Goal: Task Accomplishment & Management: Manage account settings

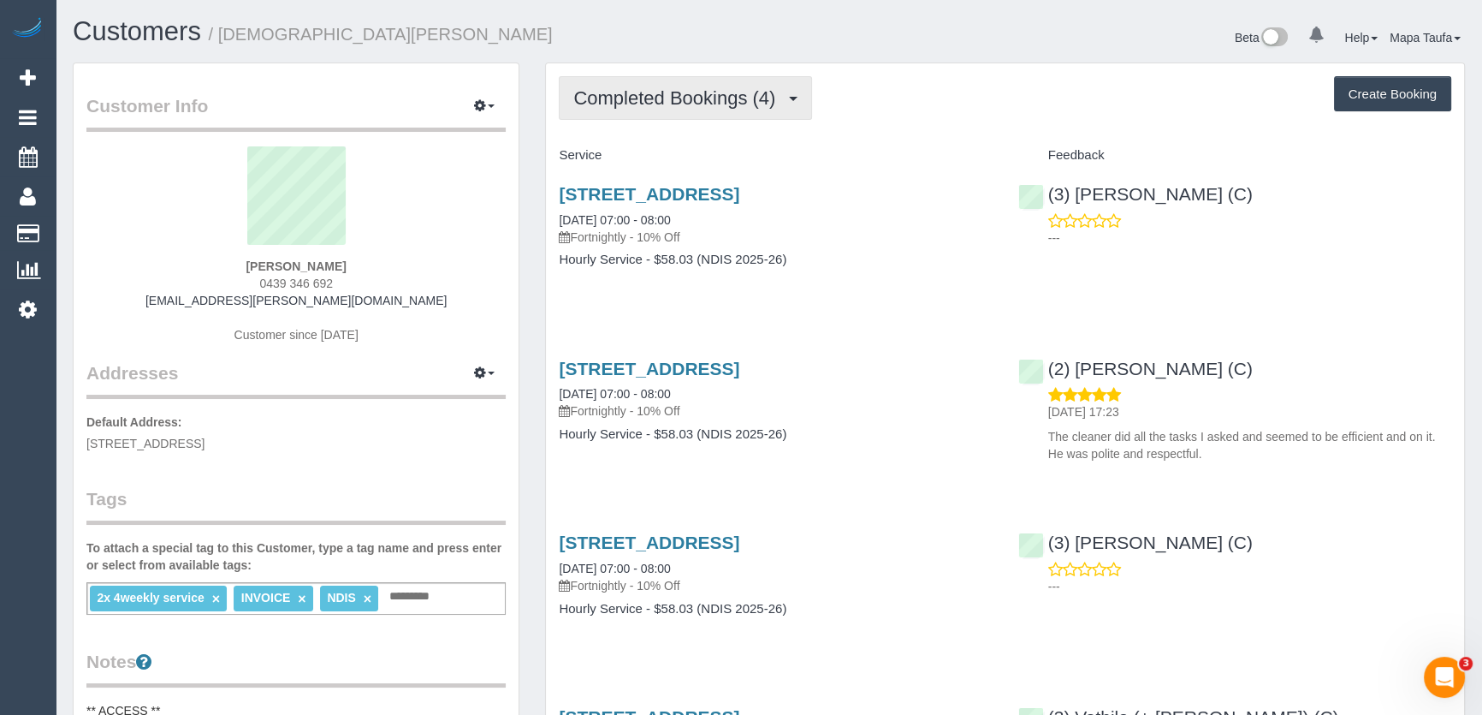
drag, startPoint x: 641, startPoint y: 95, endPoint x: 646, endPoint y: 111, distance: 17.1
click at [641, 95] on span "Completed Bookings (4)" at bounding box center [678, 97] width 211 height 21
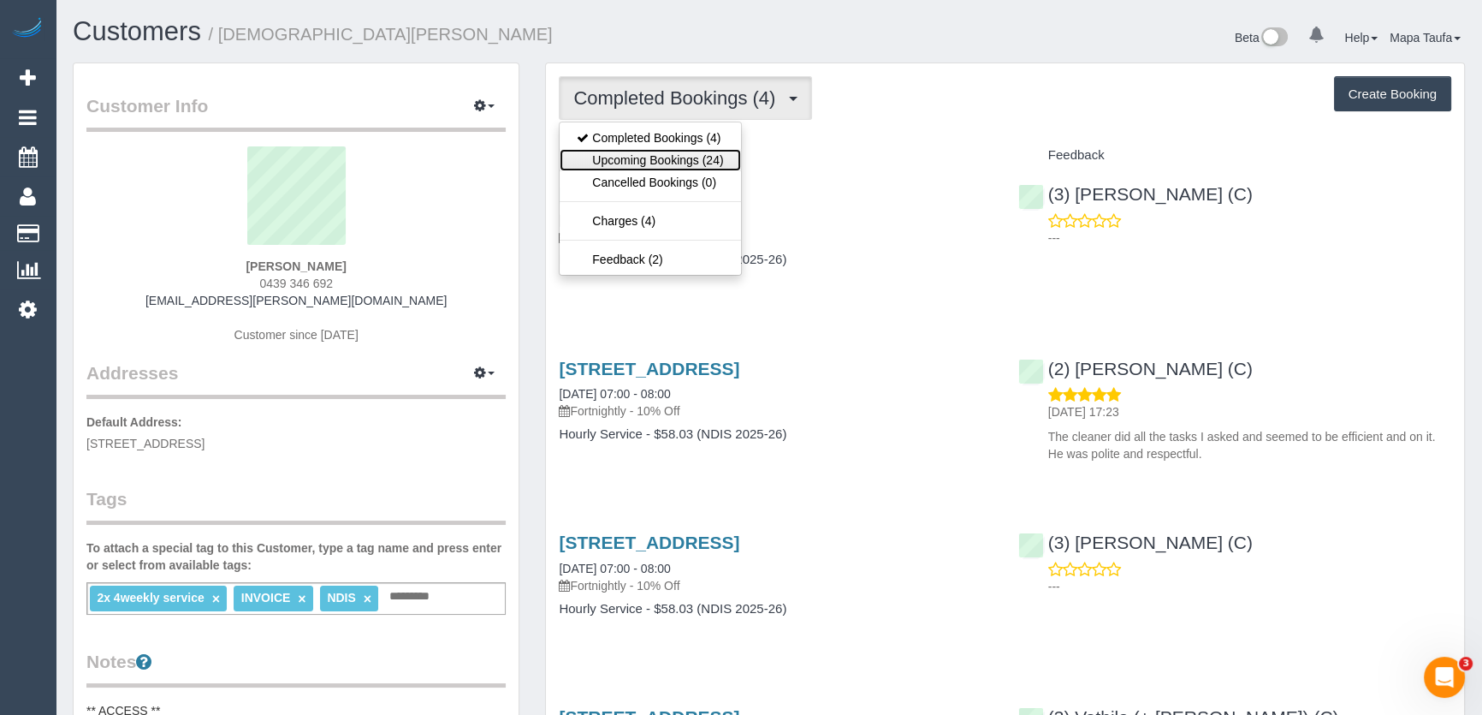
click at [649, 153] on link "Upcoming Bookings (24)" at bounding box center [650, 160] width 181 height 22
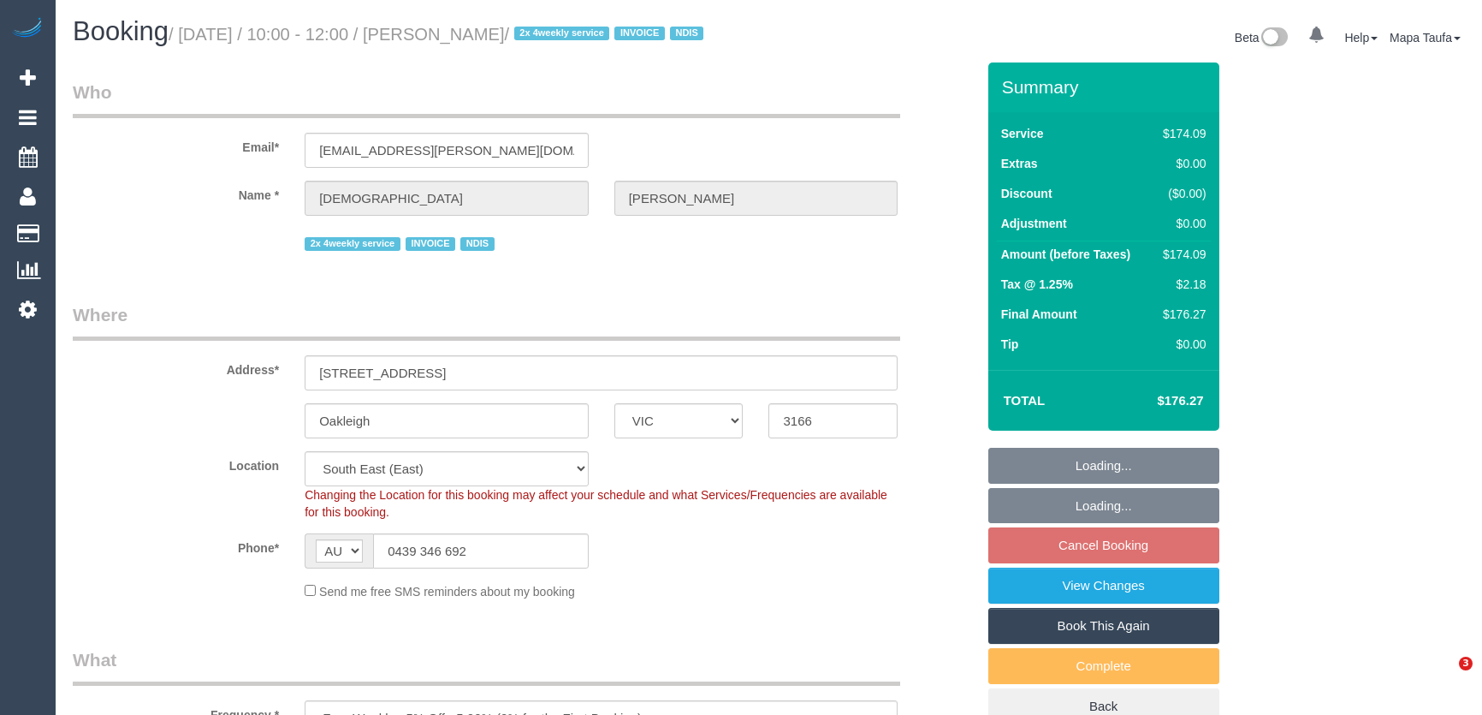
select select "VIC"
select select "180"
select select "number:27"
select select "number:14"
select select "number:19"
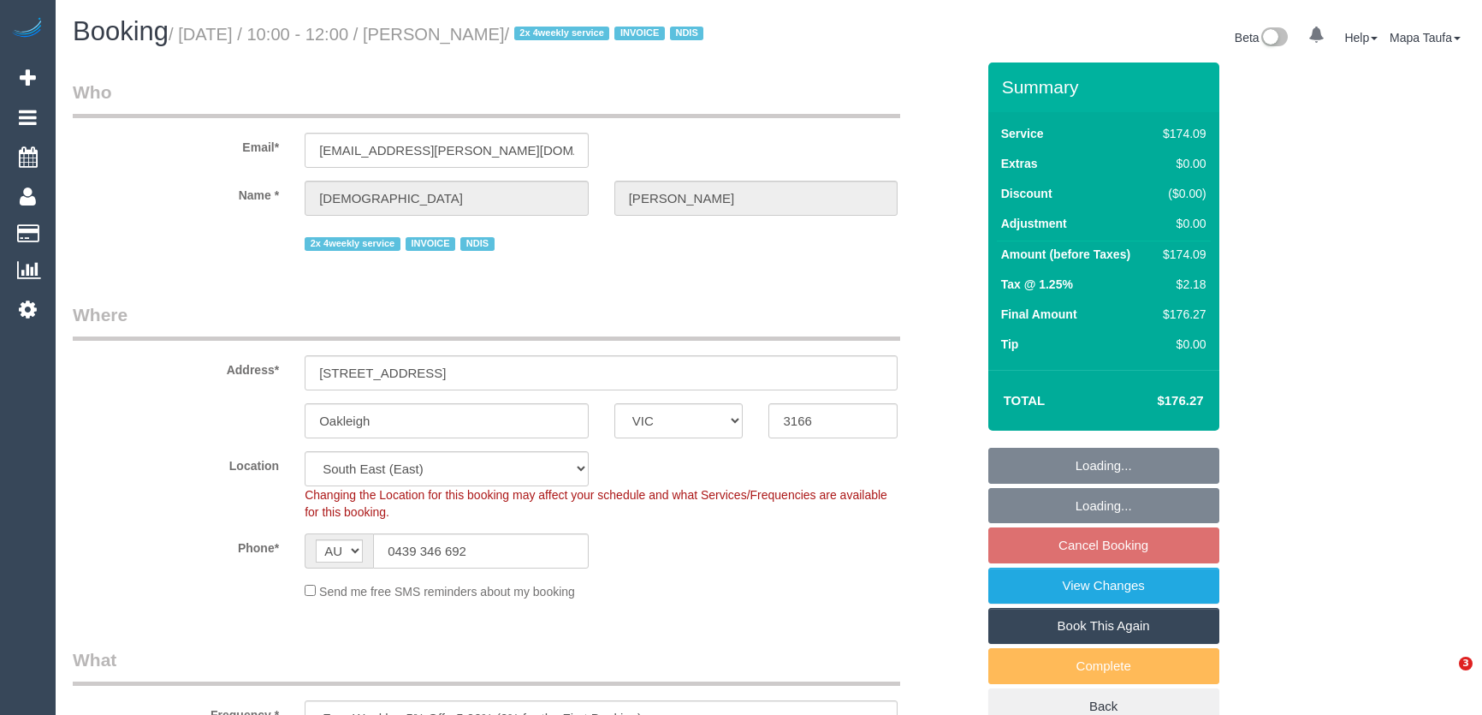
select select "number:36"
select select "spot3"
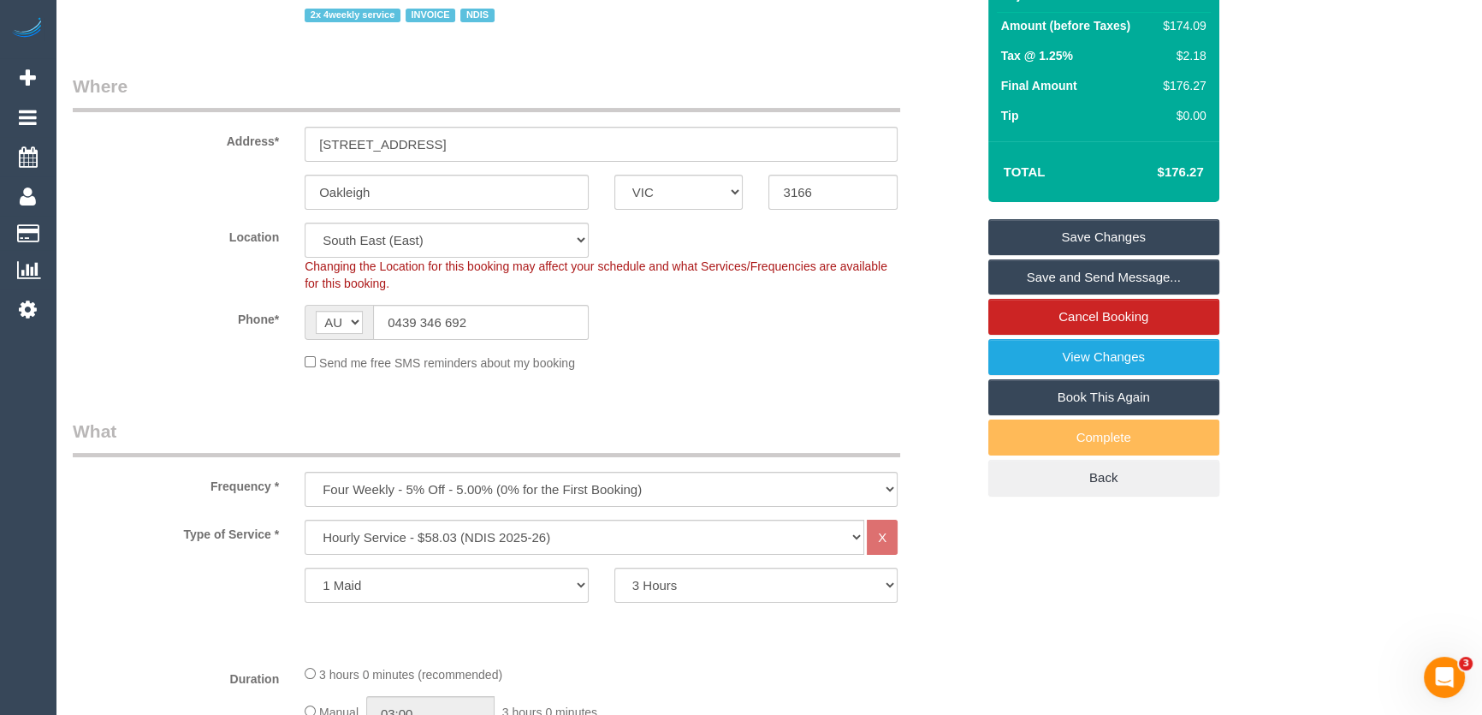
scroll to position [311, 0]
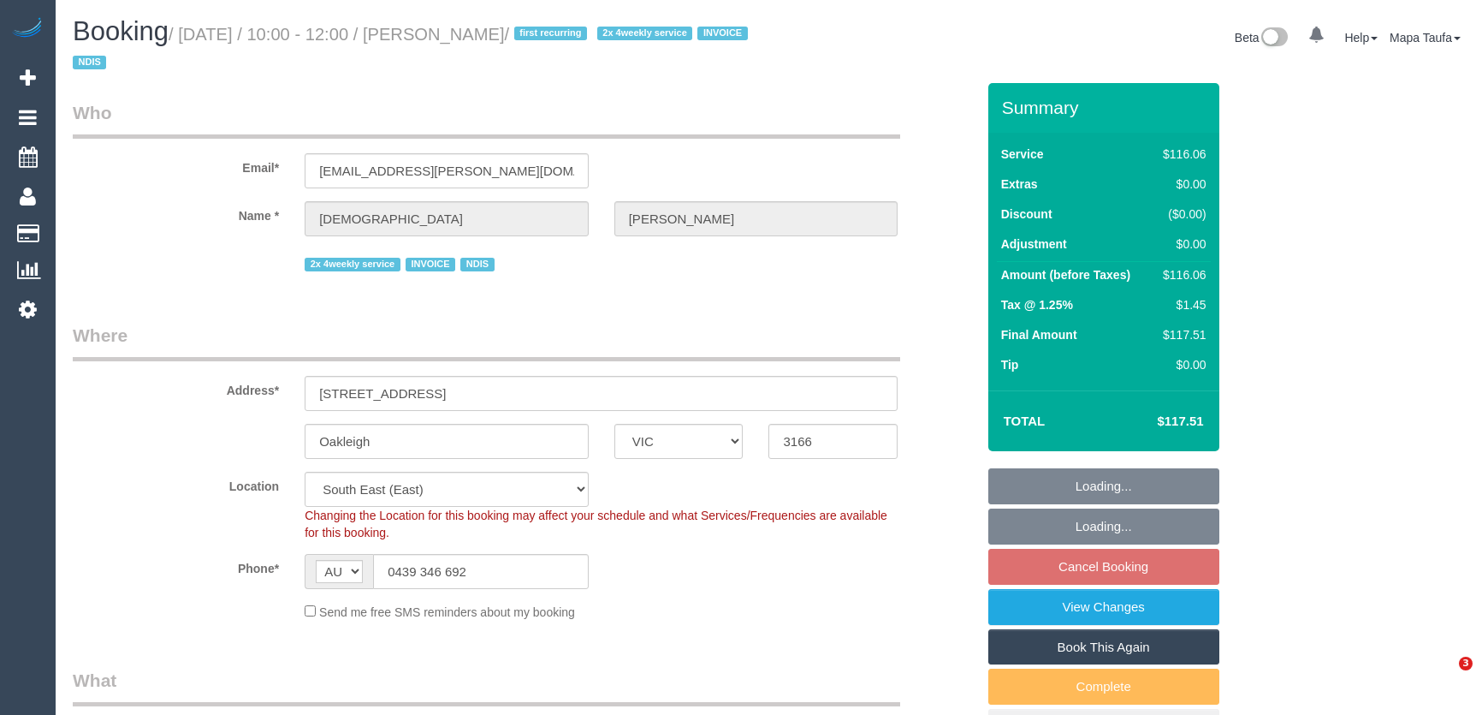
select select "VIC"
select select "number:27"
select select "number:14"
select select "number:19"
select select "number:36"
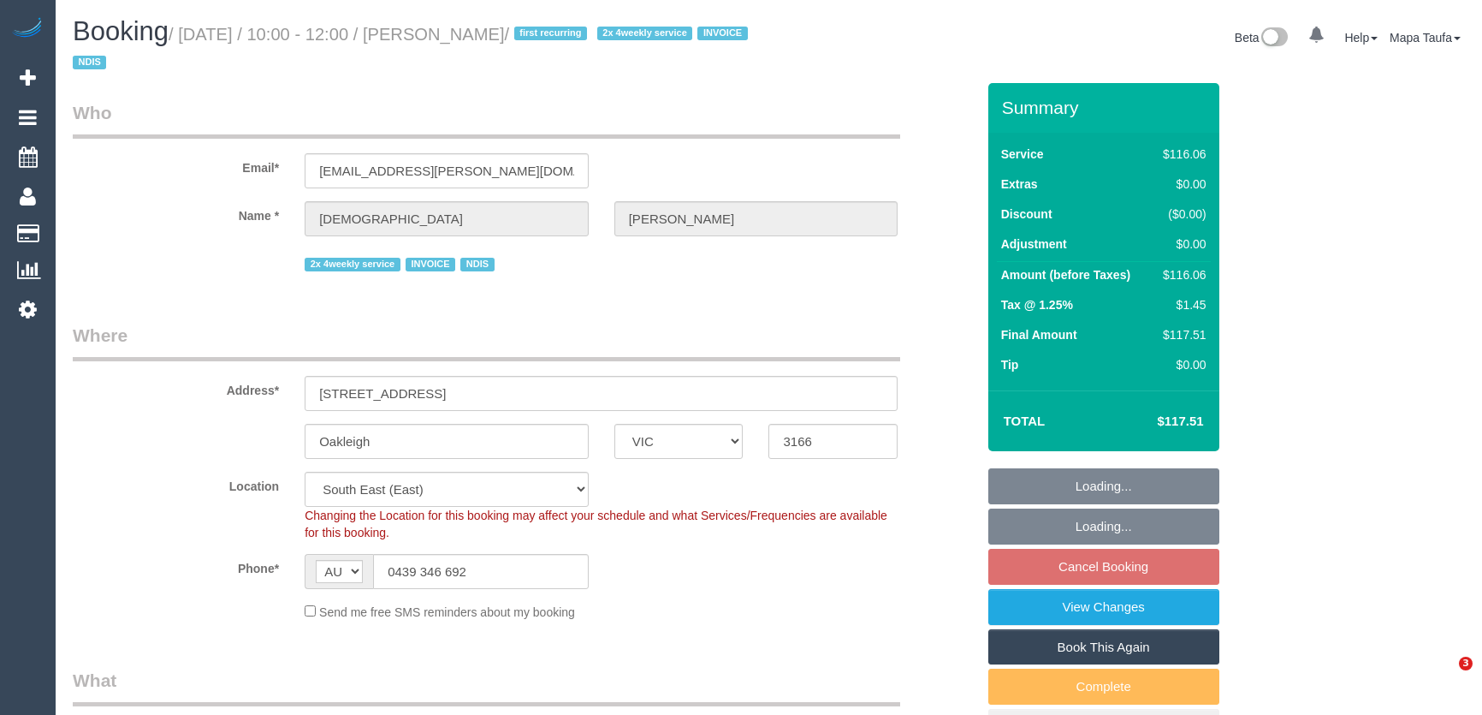
select select "spot3"
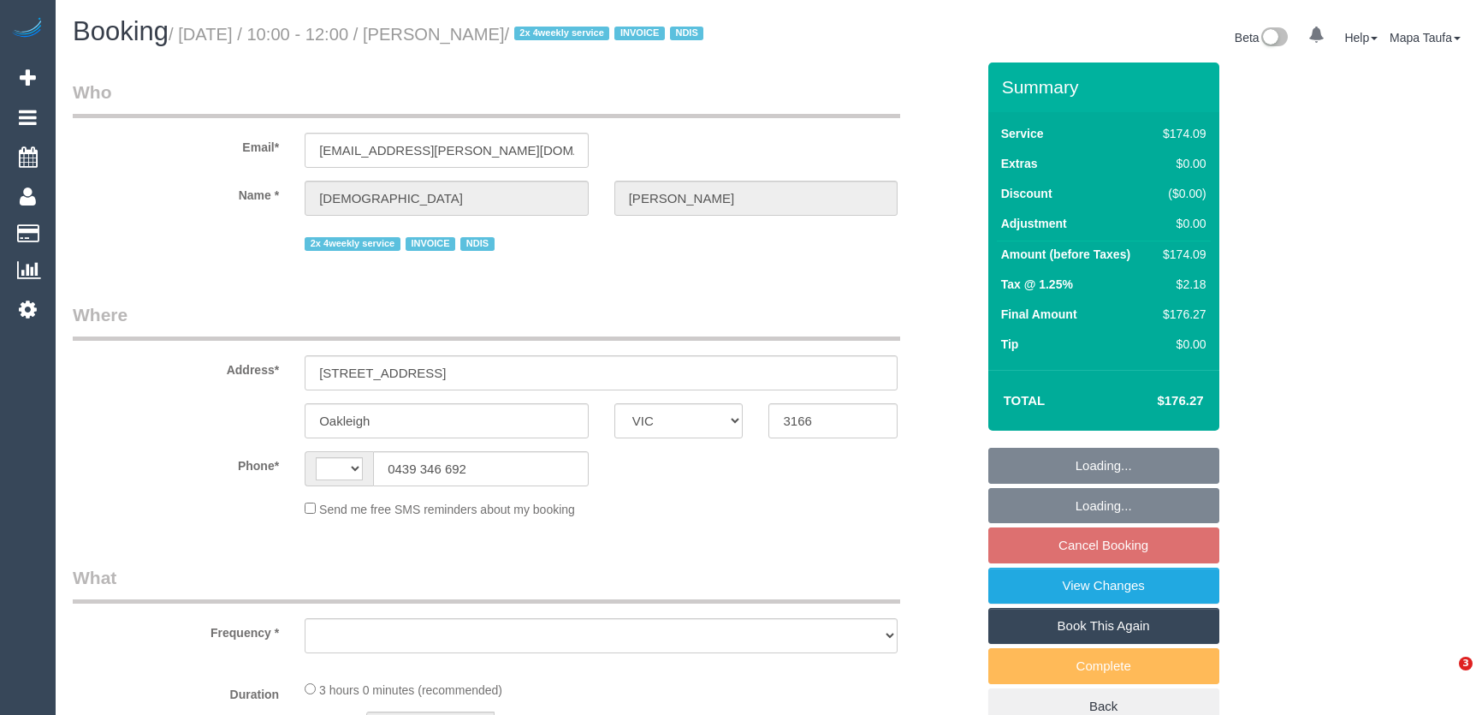
select select "VIC"
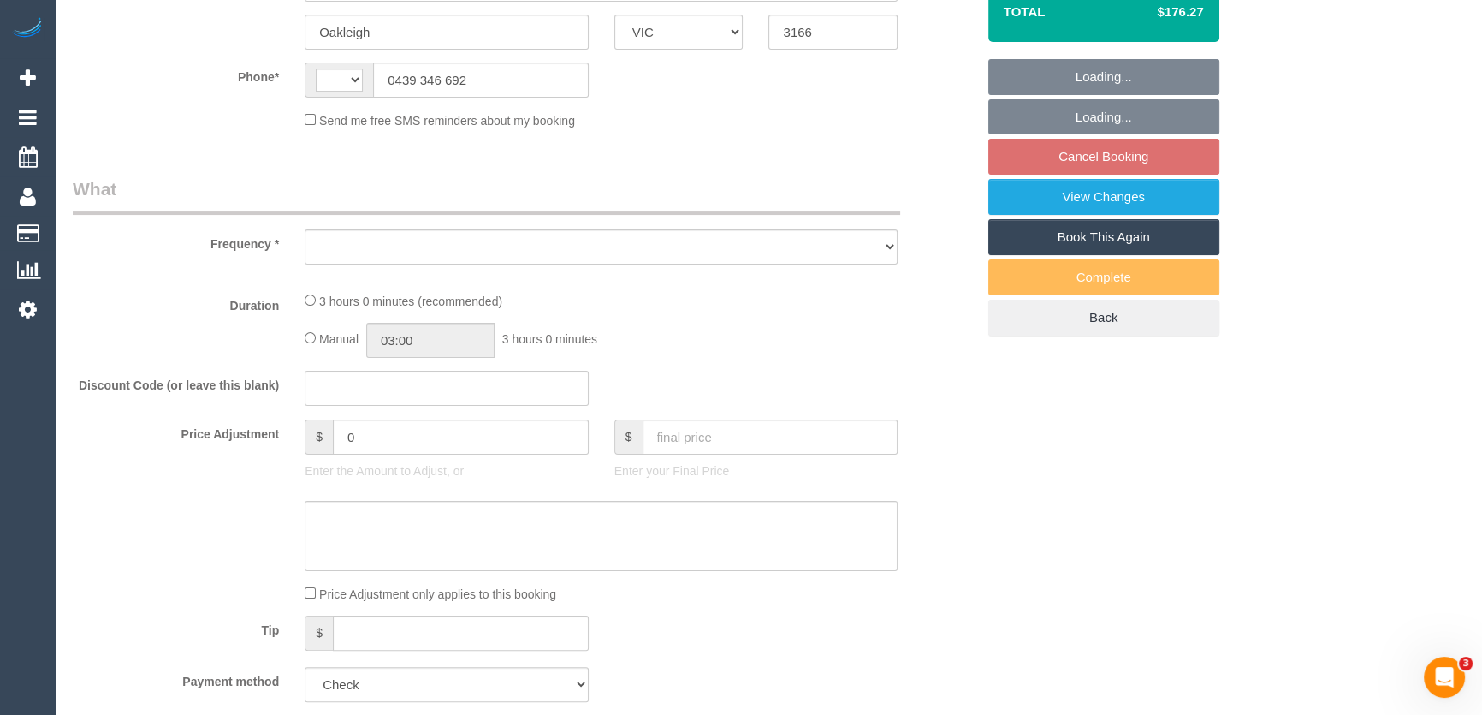
select select "string:AU"
select select "object:550"
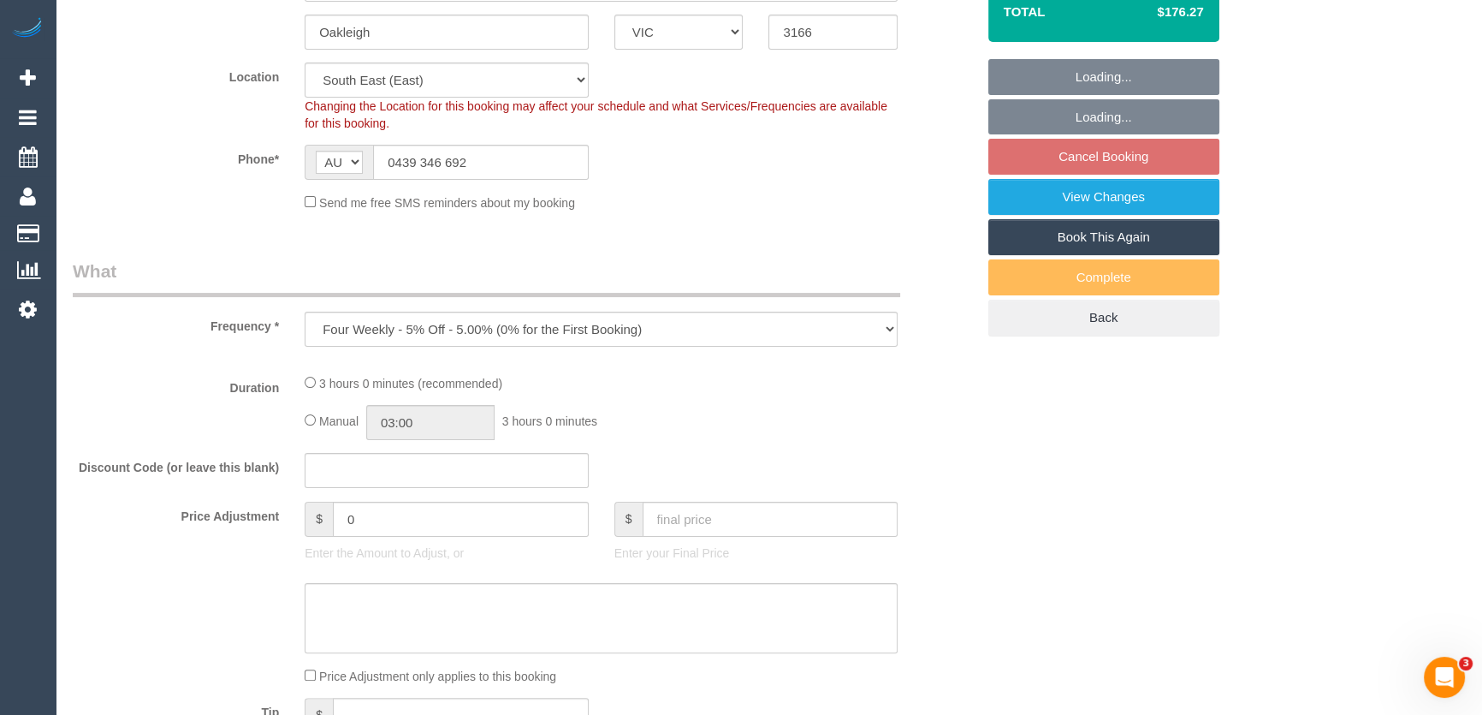
select select "180"
select select "number:27"
select select "number:14"
select select "number:19"
select select "number:36"
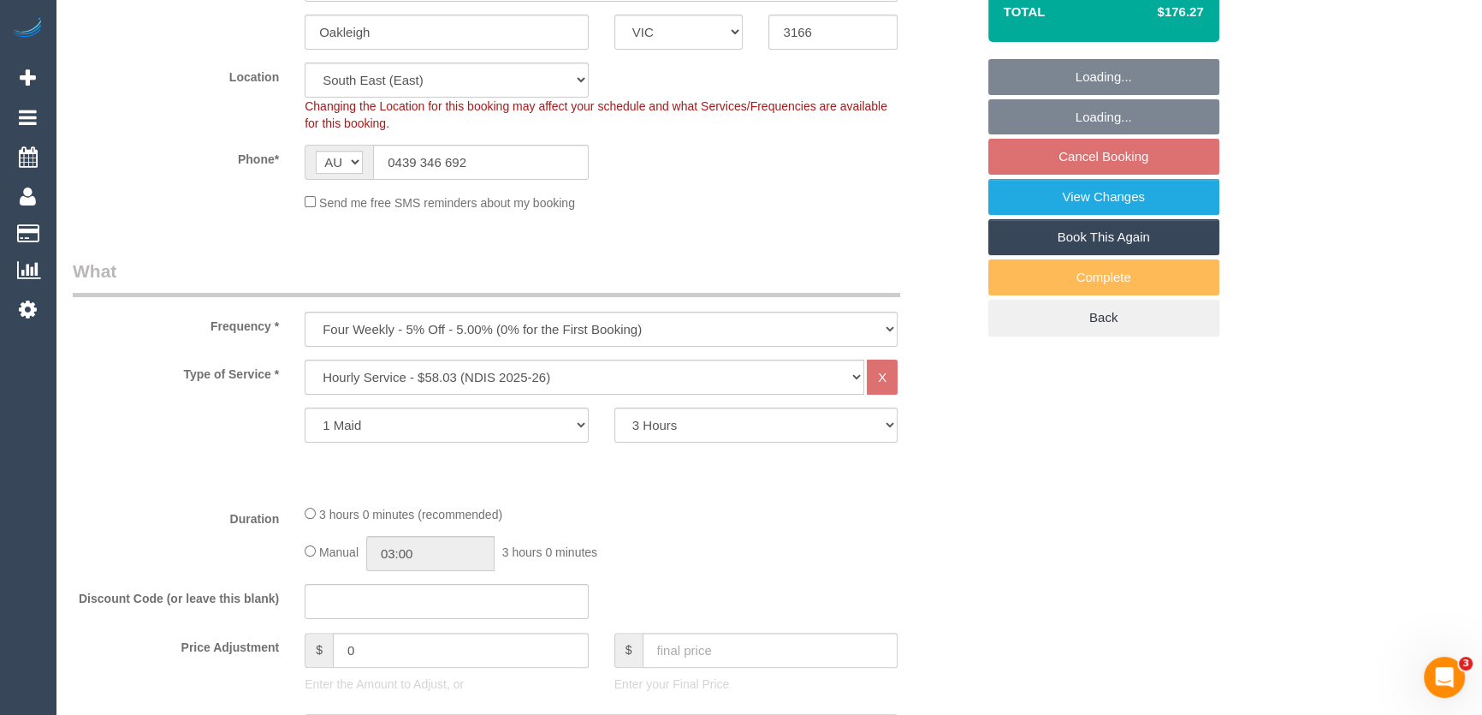
select select "object:762"
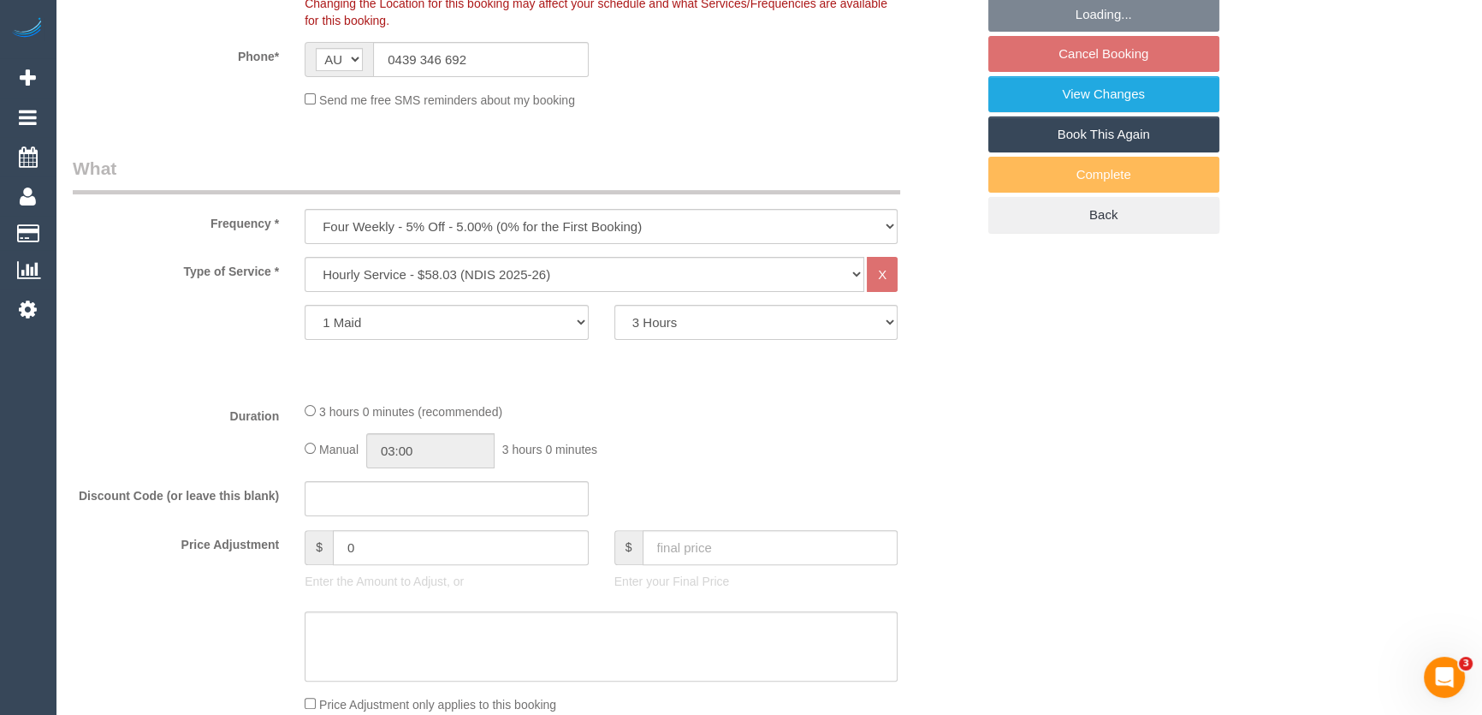
select select "spot3"
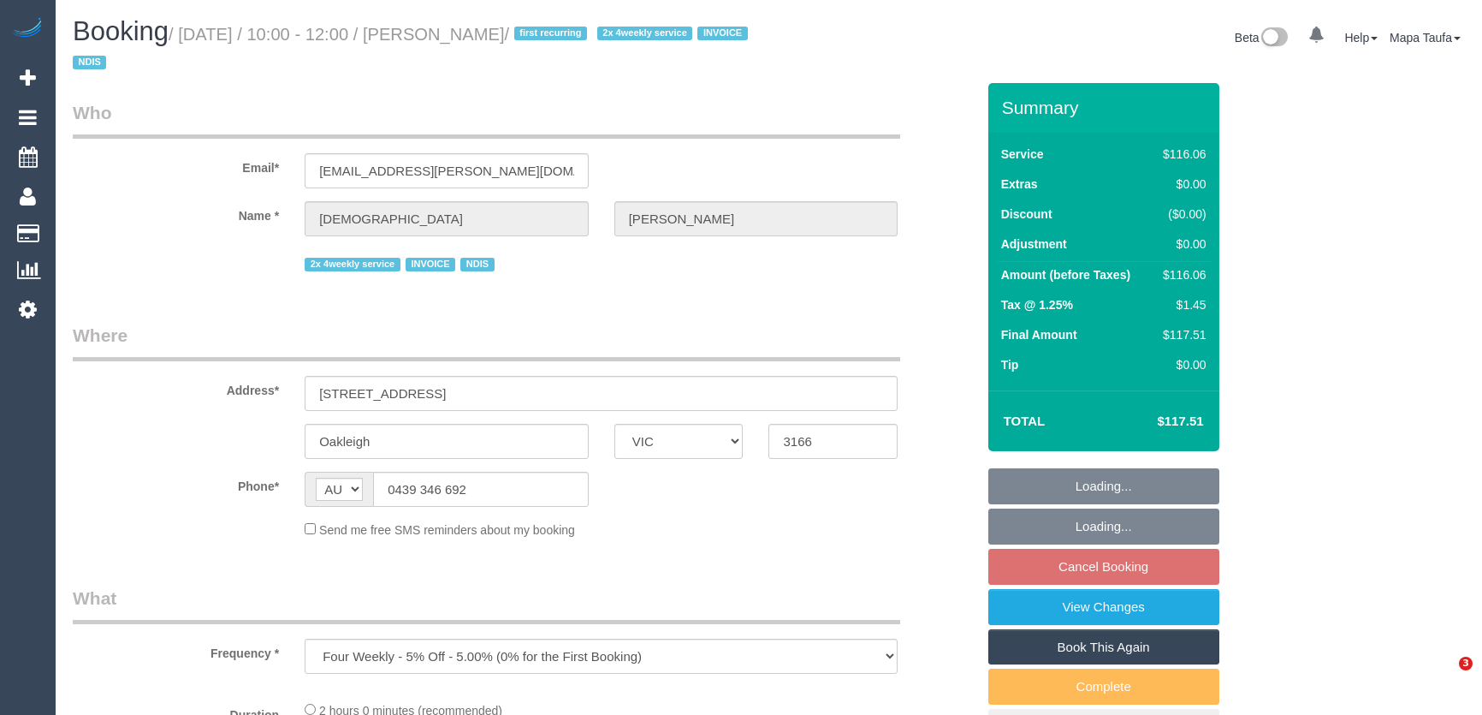
select select "VIC"
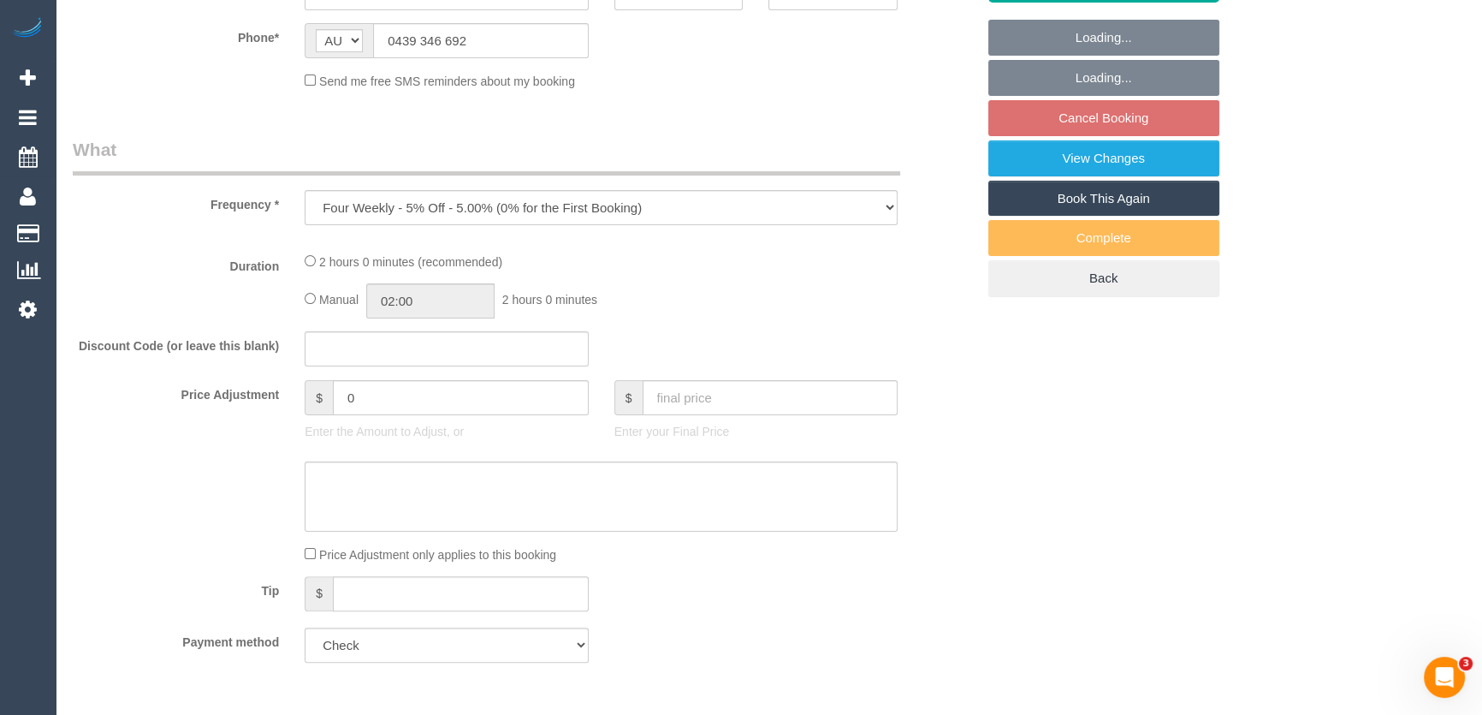
select select "number:27"
select select "number:14"
select select "number:19"
select select "number:36"
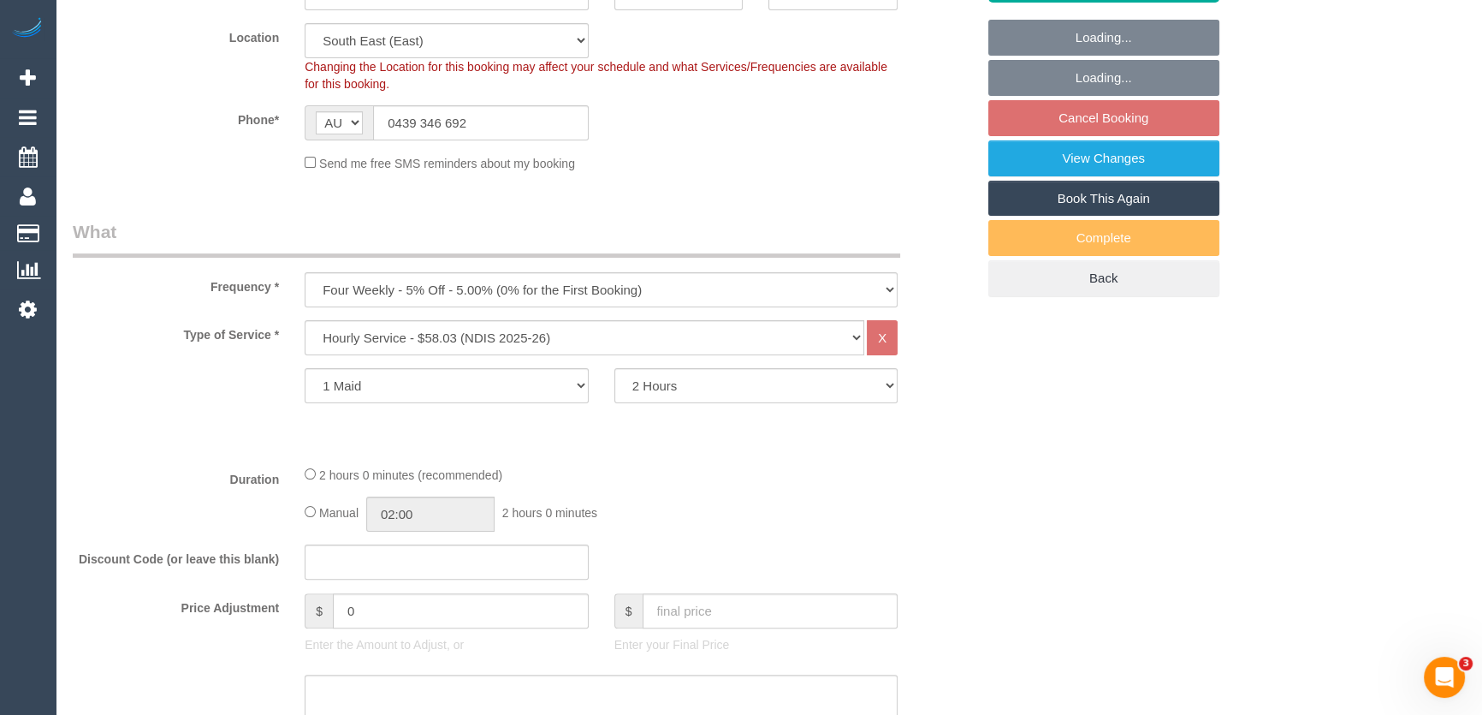
scroll to position [466, 0]
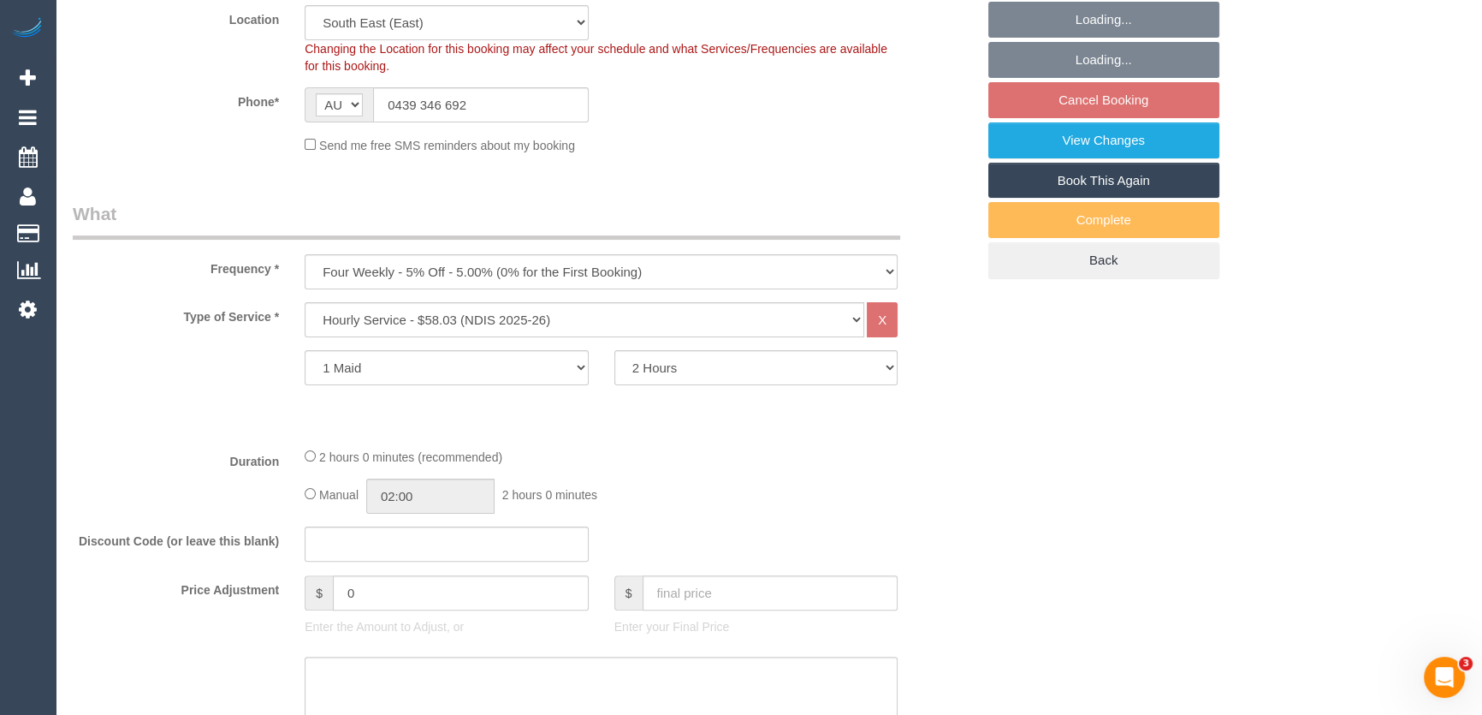
select select "object:743"
select select "spot3"
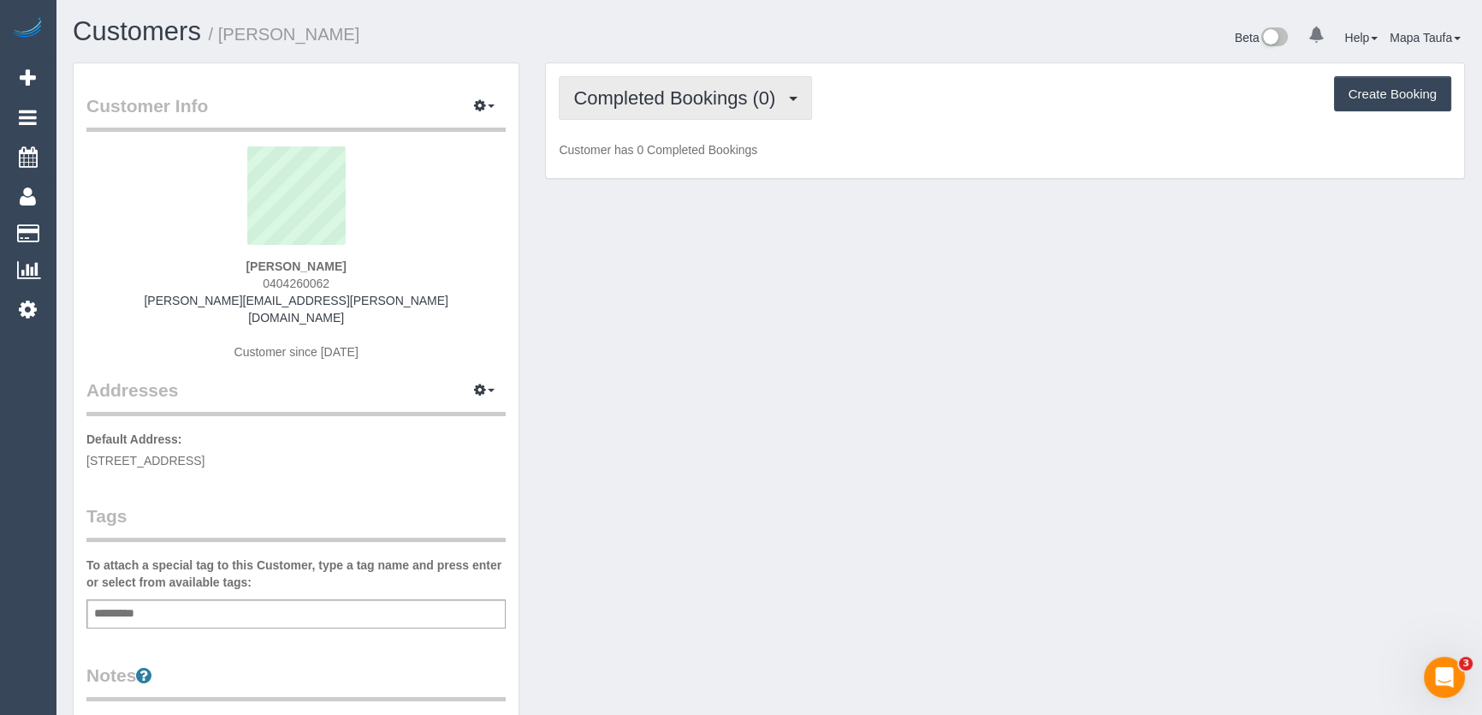
click at [685, 90] on span "Completed Bookings (0)" at bounding box center [678, 97] width 211 height 21
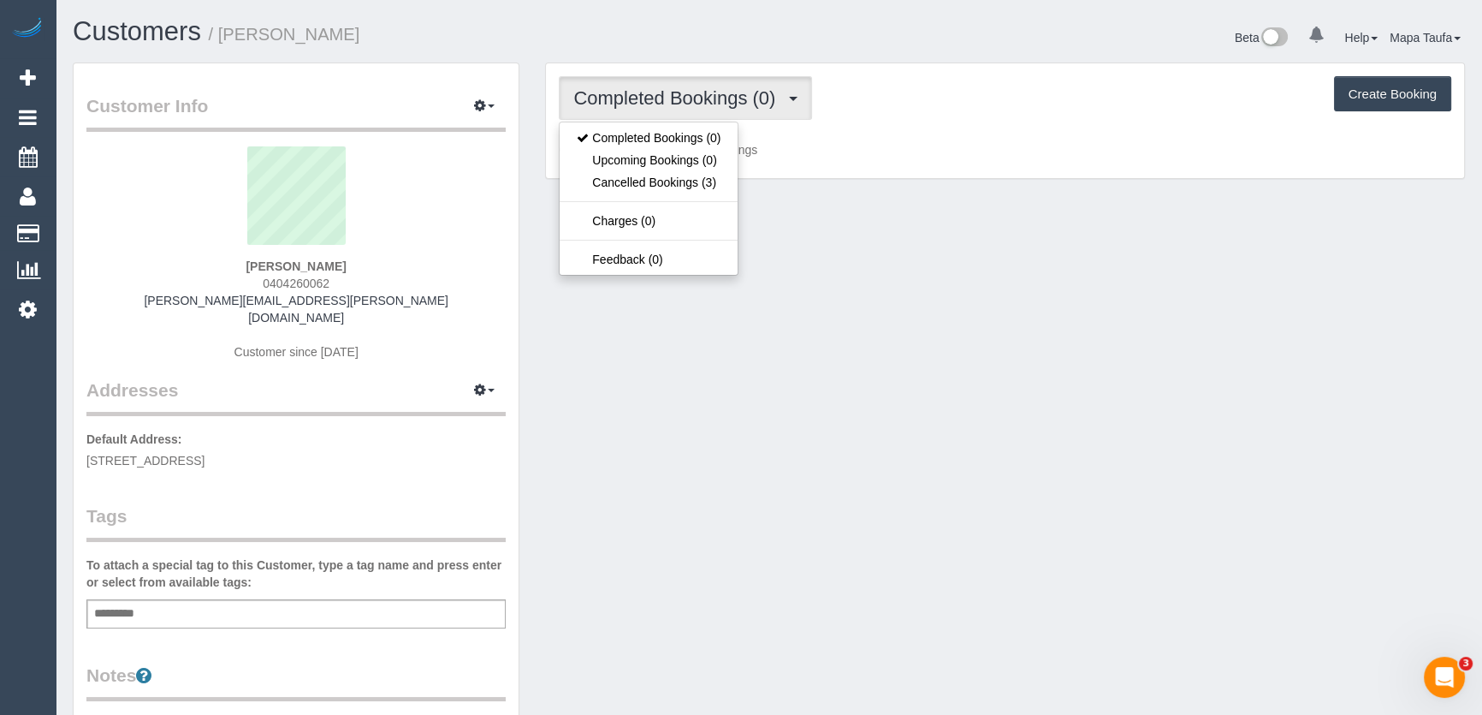
click at [997, 100] on div "Completed Bookings (0) Completed Bookings (0) Upcoming Bookings (0) Cancelled B…" at bounding box center [1005, 98] width 893 height 44
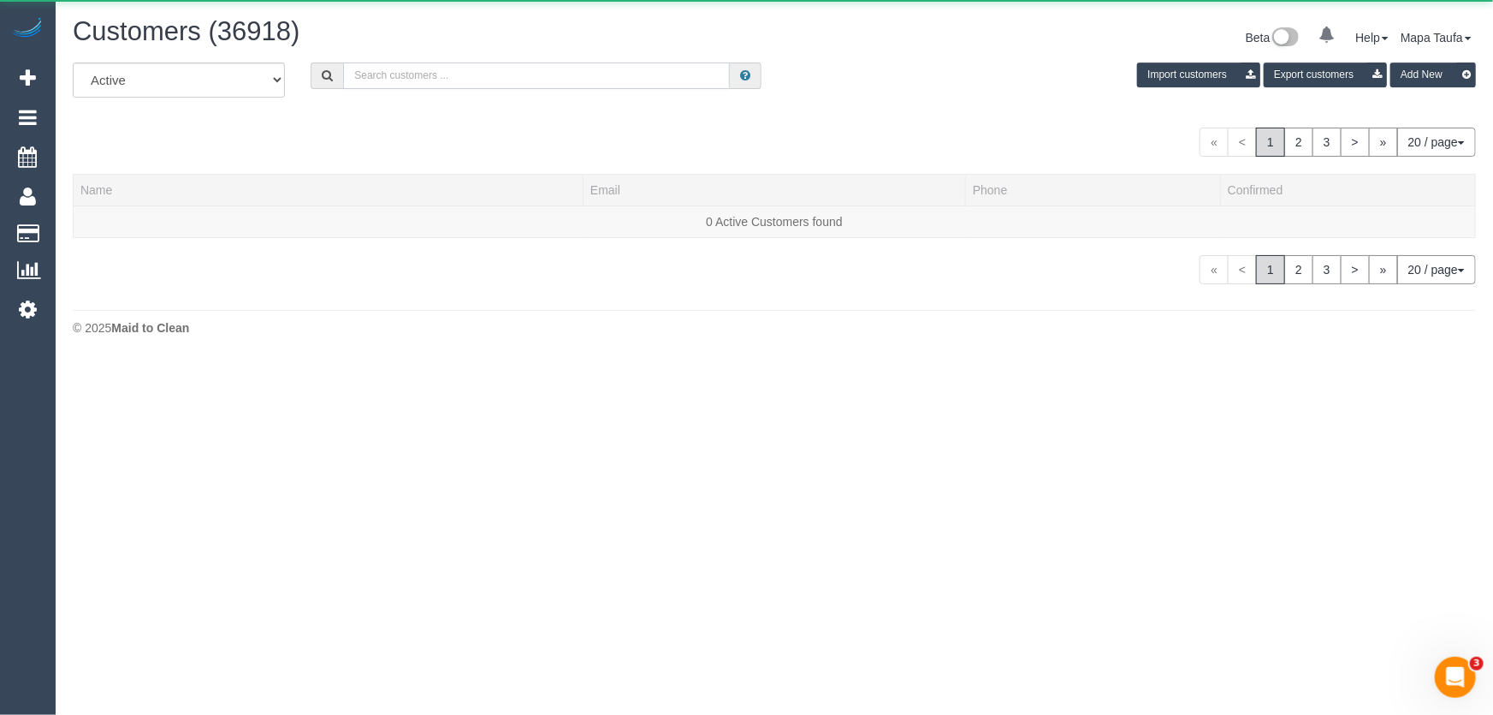
click at [407, 75] on input "text" at bounding box center [536, 75] width 387 height 27
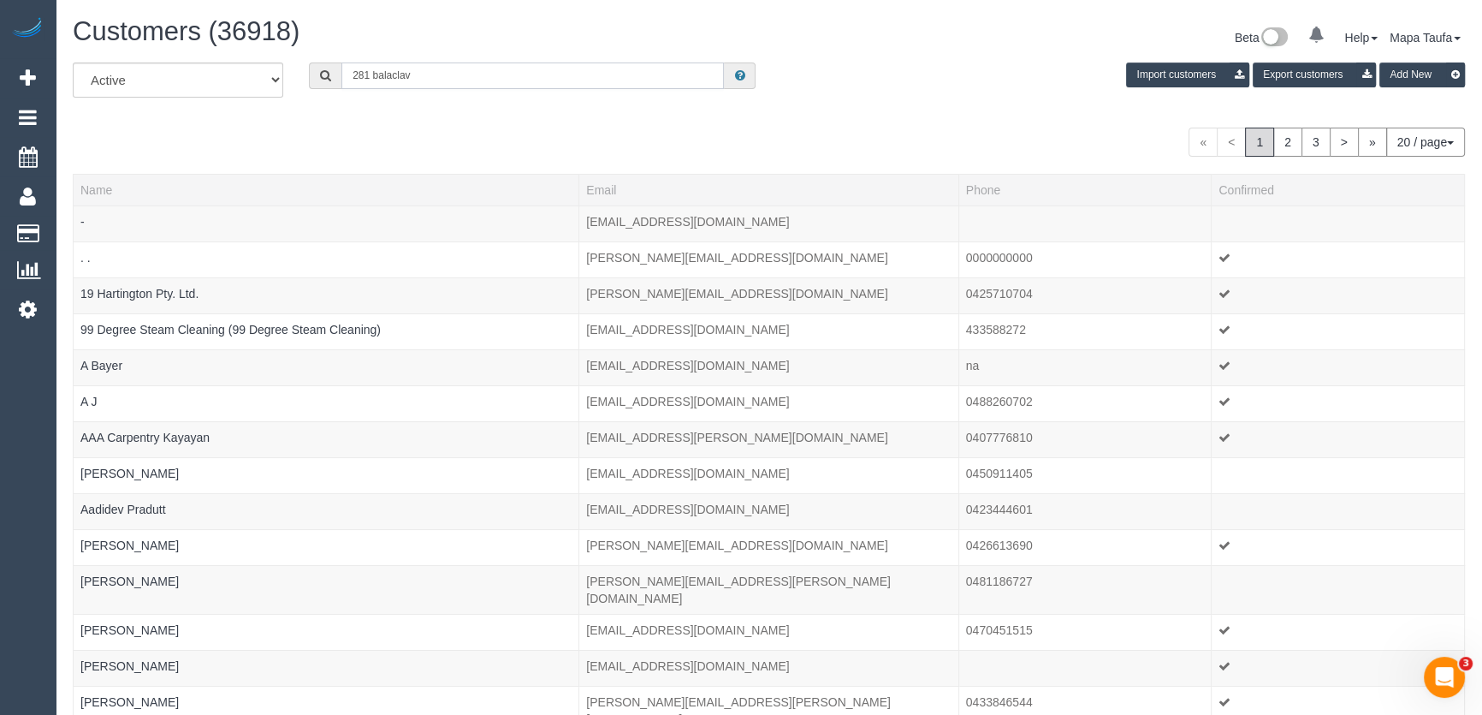
type input "281 balaclava"
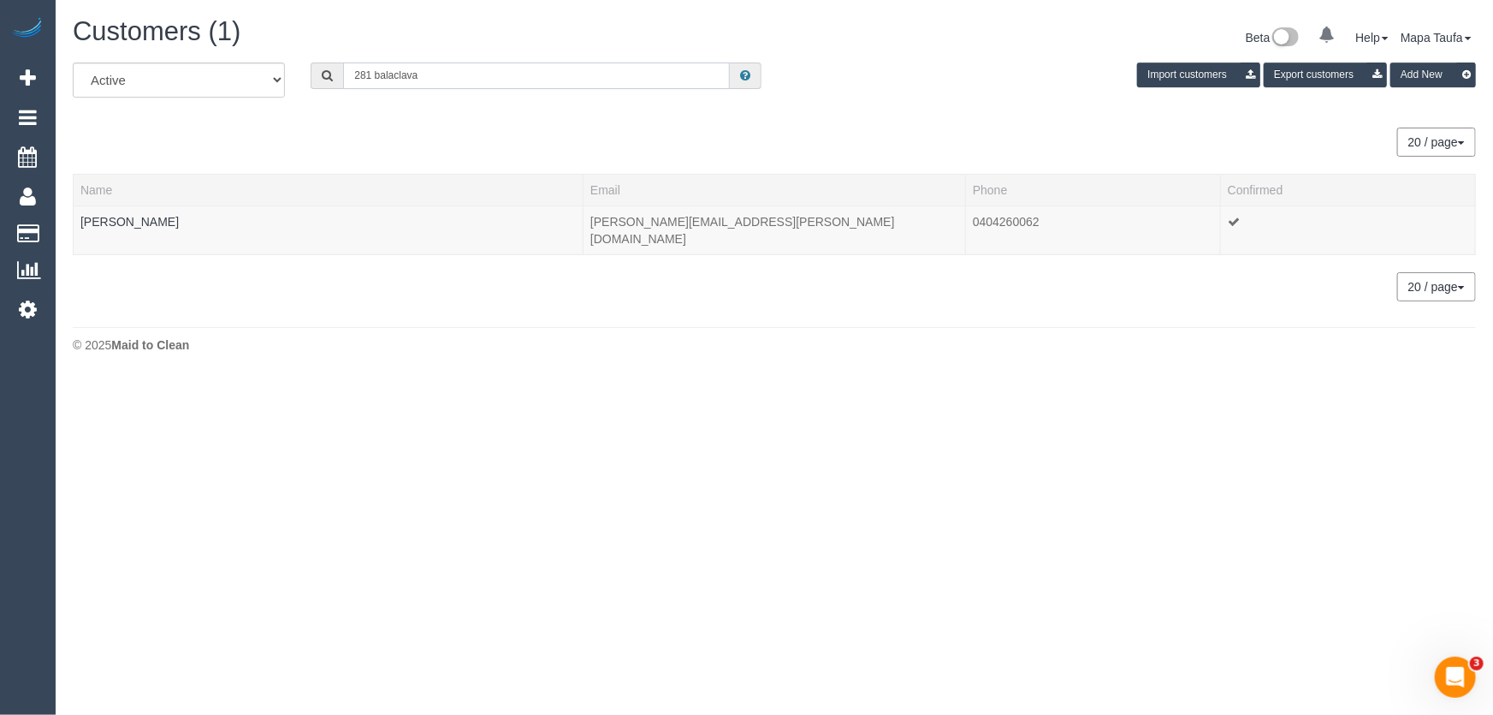
click at [440, 71] on input "281 balaclava" at bounding box center [536, 75] width 387 height 27
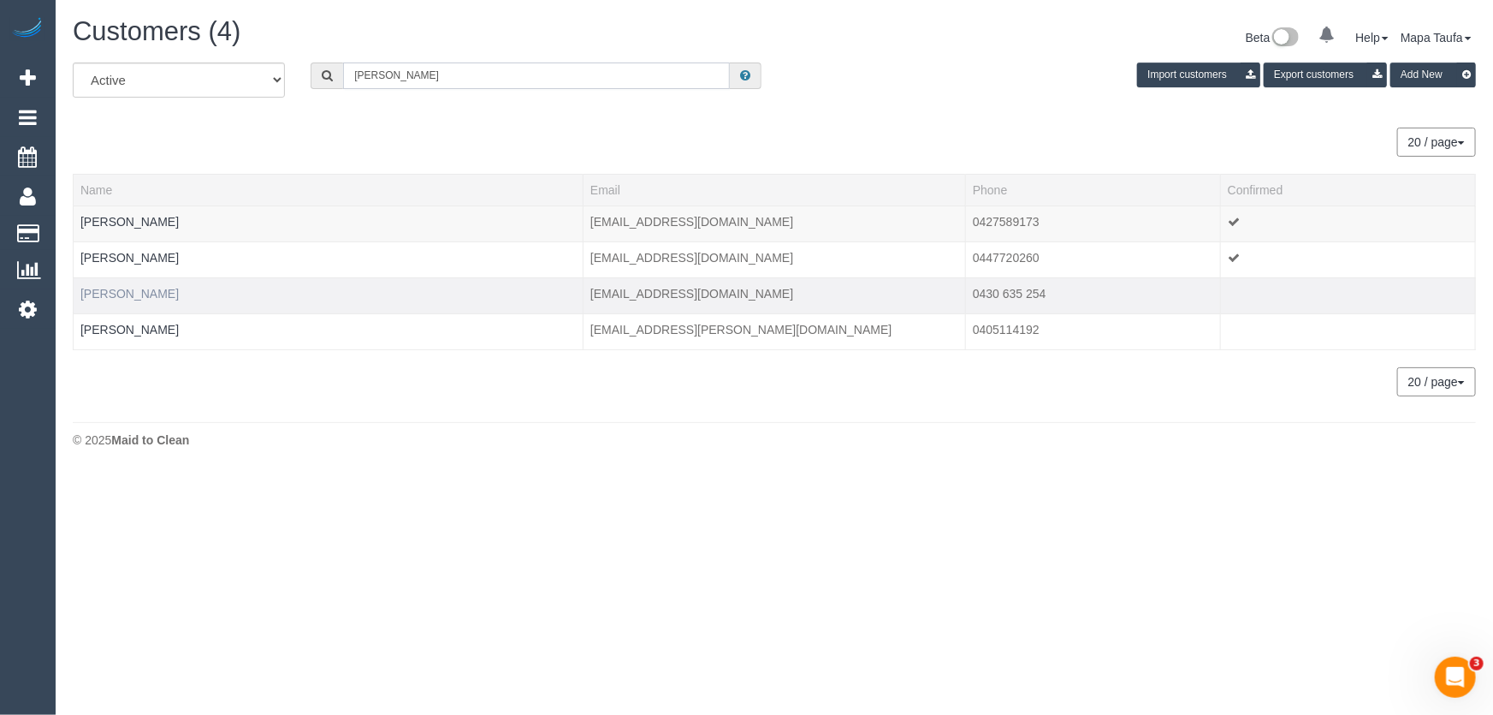
type input "Melvin C"
click at [114, 294] on link "Melvin Curpen" at bounding box center [129, 294] width 98 height 14
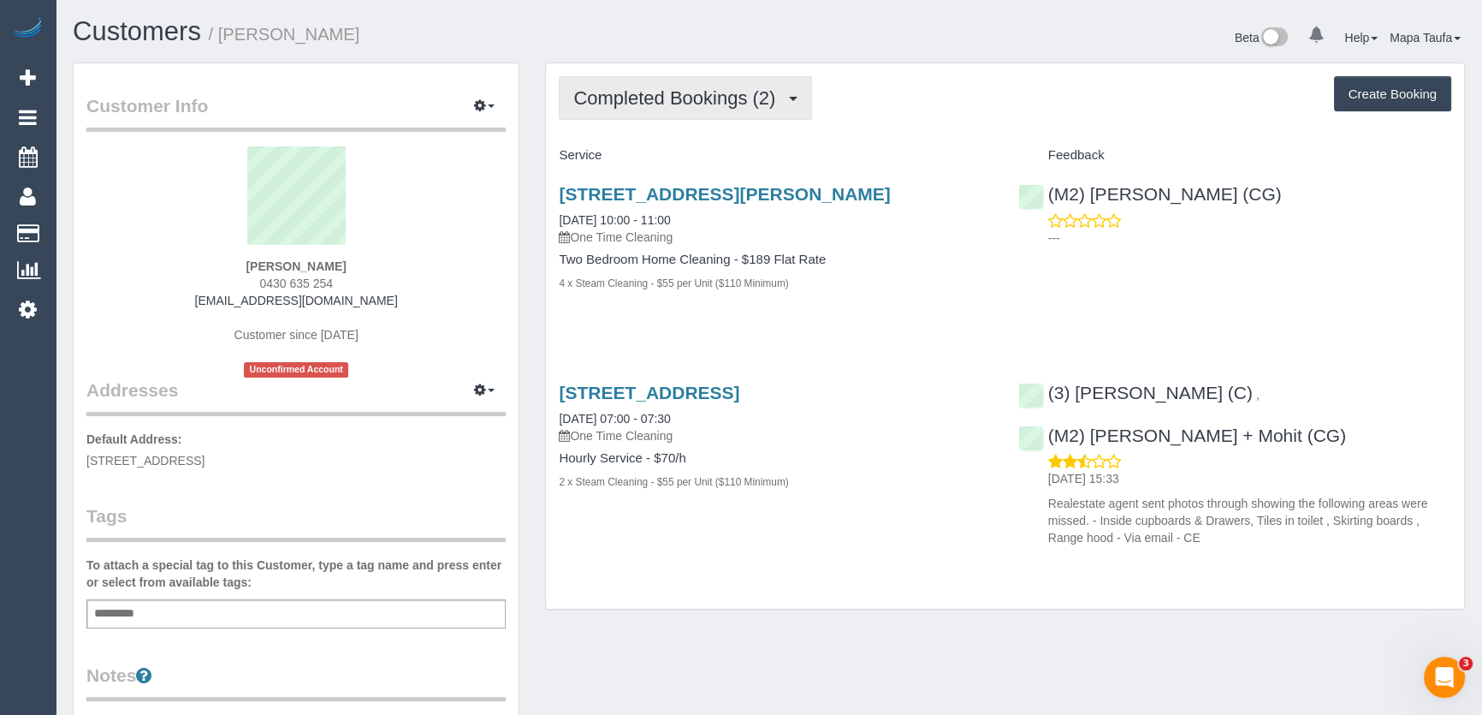
click at [758, 89] on span "Completed Bookings (2)" at bounding box center [678, 97] width 211 height 21
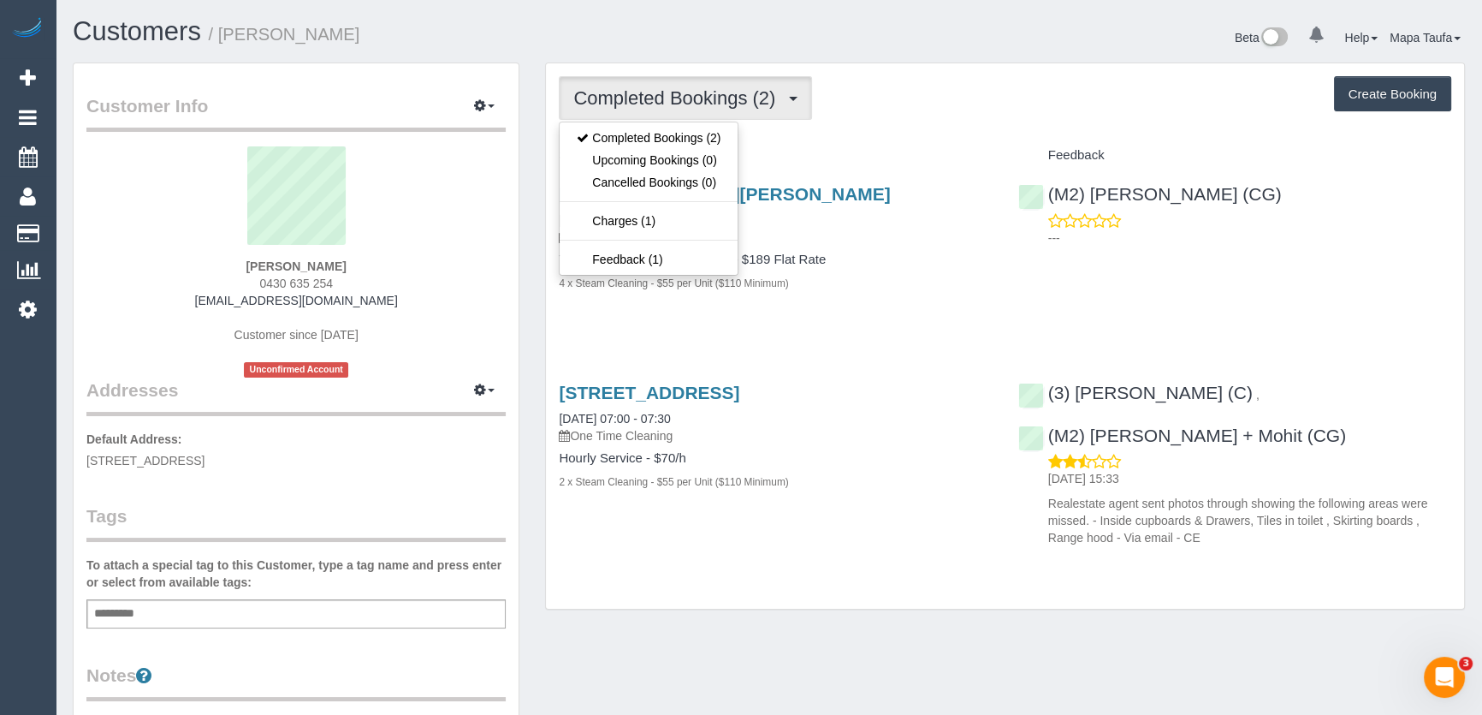
click at [854, 141] on div "Service" at bounding box center [775, 155] width 459 height 29
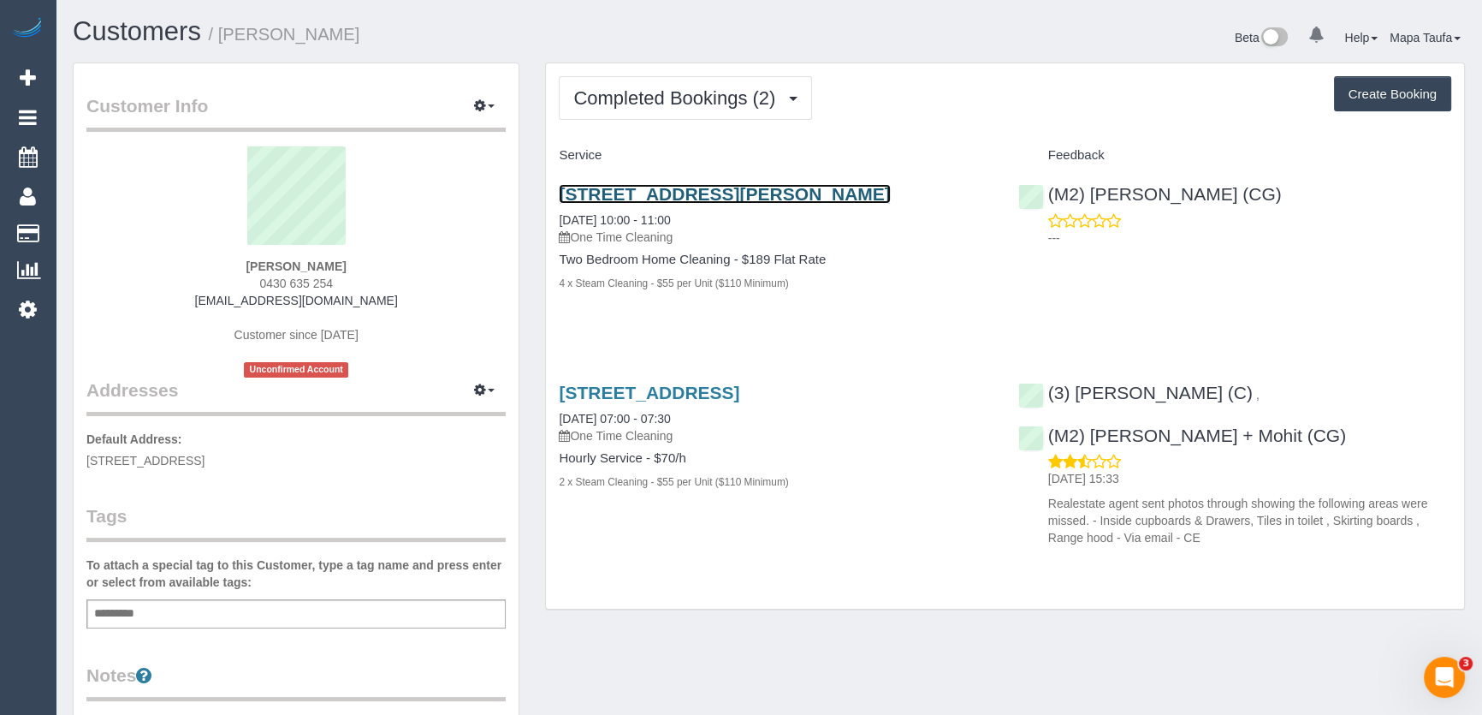
click at [723, 192] on link "4/281 Balaclava Rd, Caufield North, VIC 3161" at bounding box center [724, 194] width 331 height 20
drag, startPoint x: 347, startPoint y: 278, endPoint x: 257, endPoint y: 280, distance: 89.9
click at [257, 280] on div "Melvin Curpen 0430 635 254 melvincurpen@hotmail.com Customer since 2025 Unconfi…" at bounding box center [295, 261] width 419 height 231
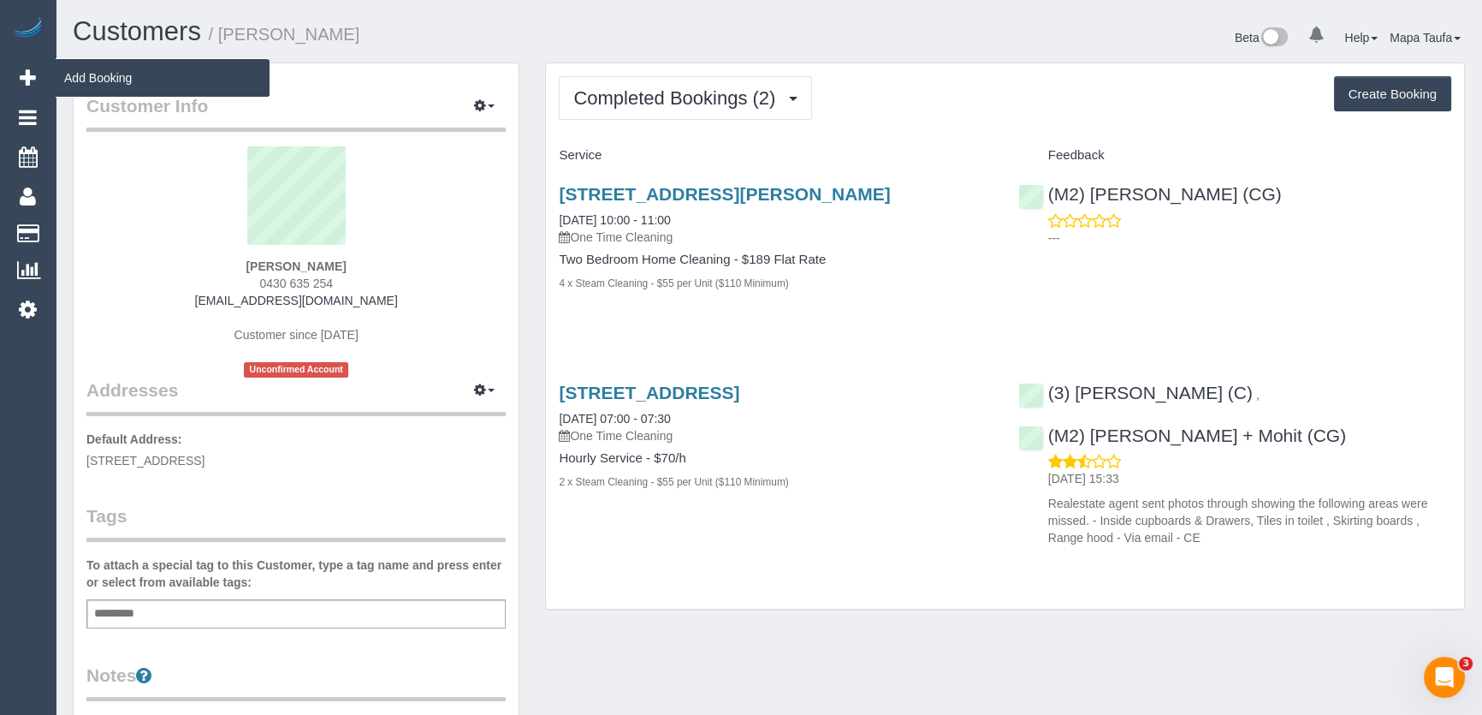
copy span "0430 635 254"
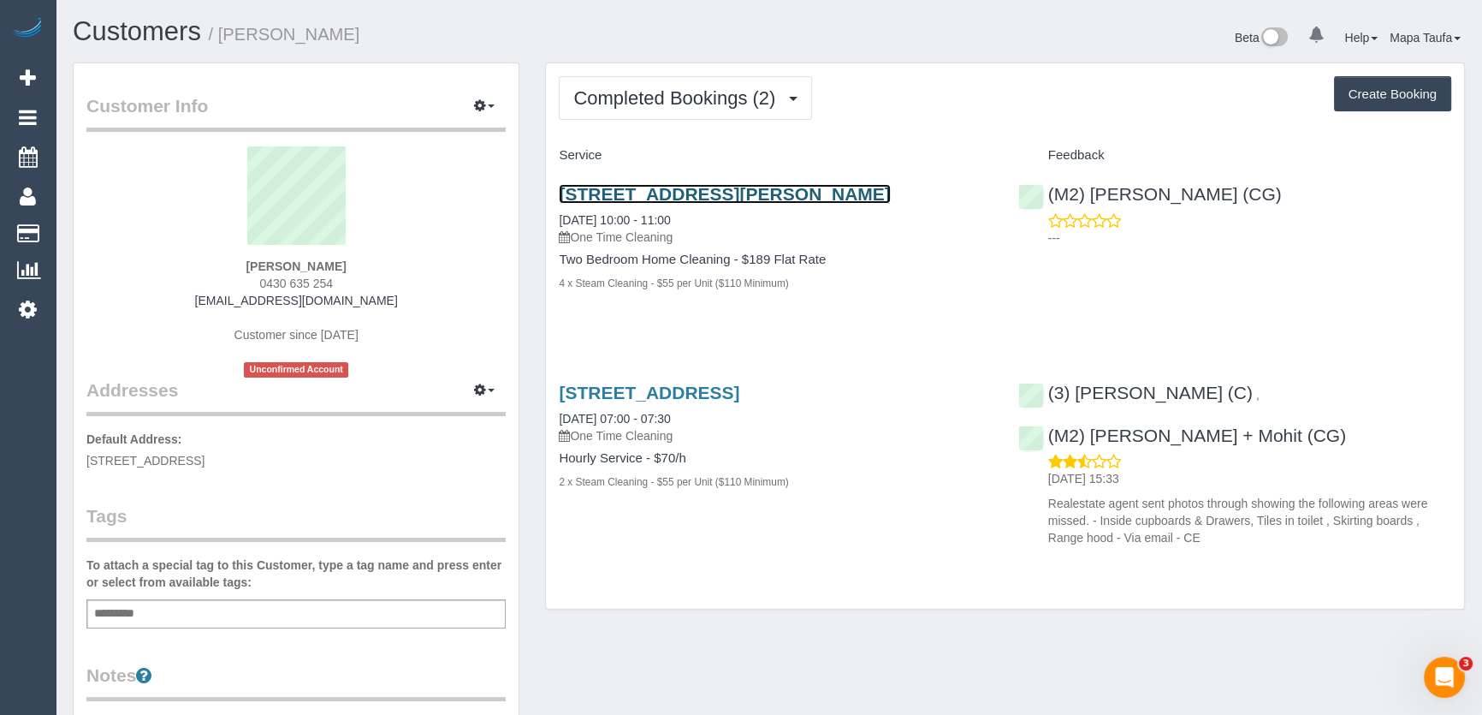
click at [707, 188] on link "4/281 Balaclava Rd, Caufield North, VIC 3161" at bounding box center [724, 194] width 331 height 20
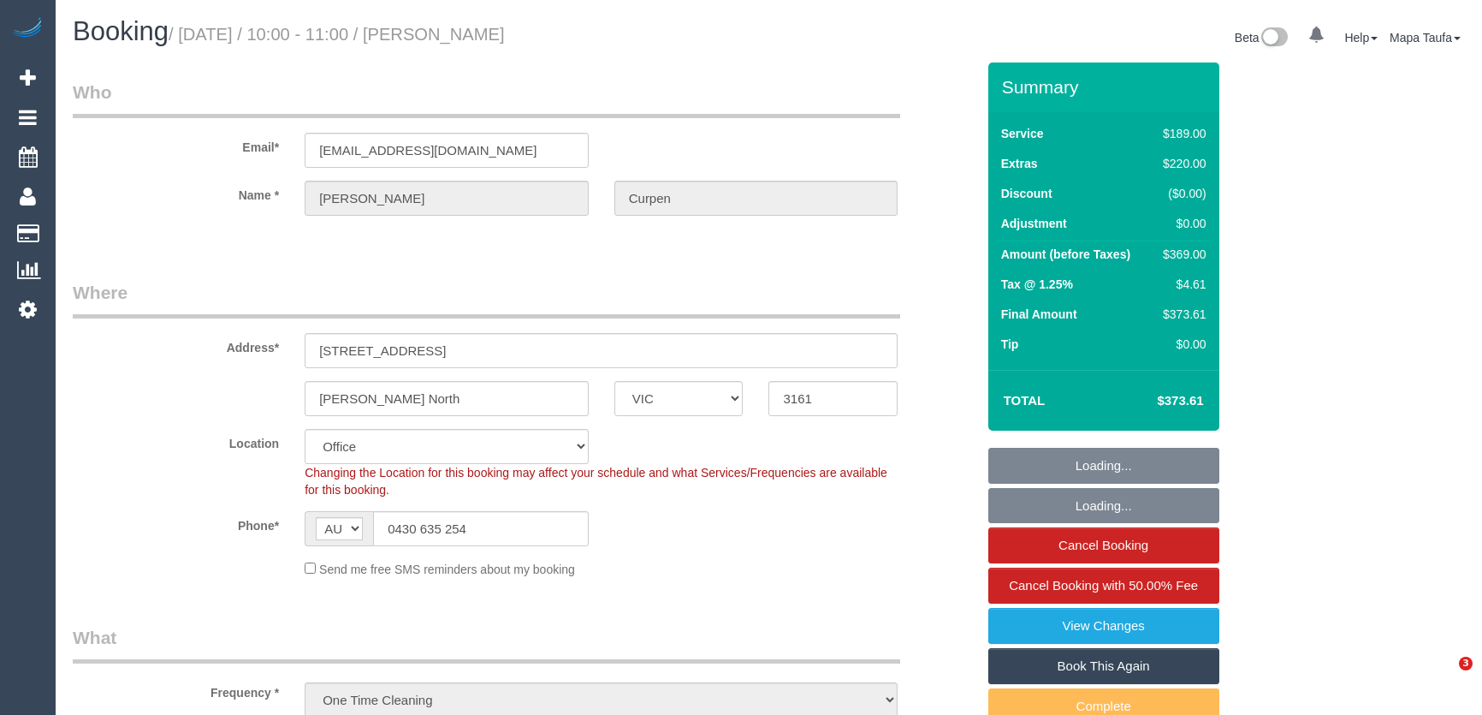
select select "VIC"
select select "string:stripe-pm_1Rti7K2GScqysDRVlYFs2CVN"
select select "number:28"
select select "number:14"
select select "number:19"
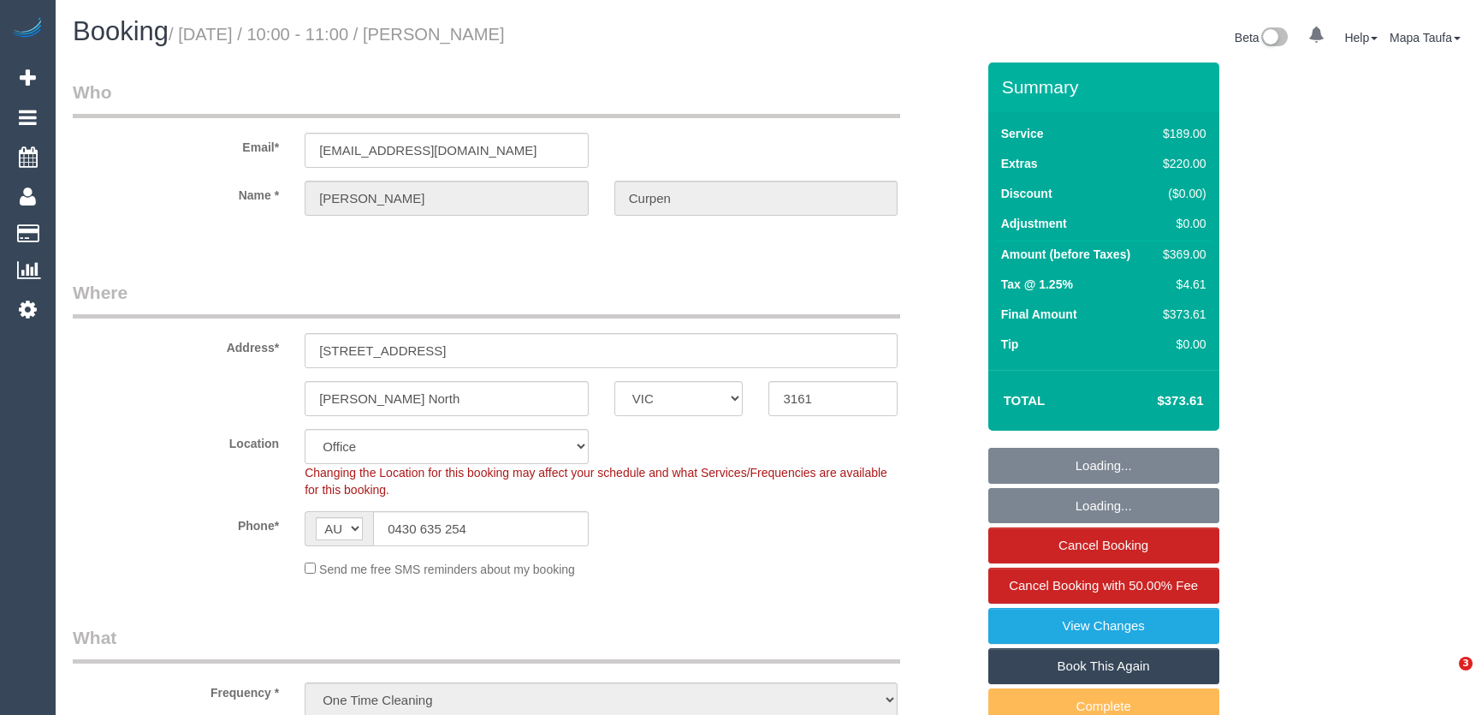
select select "number:24"
select select "VIC"
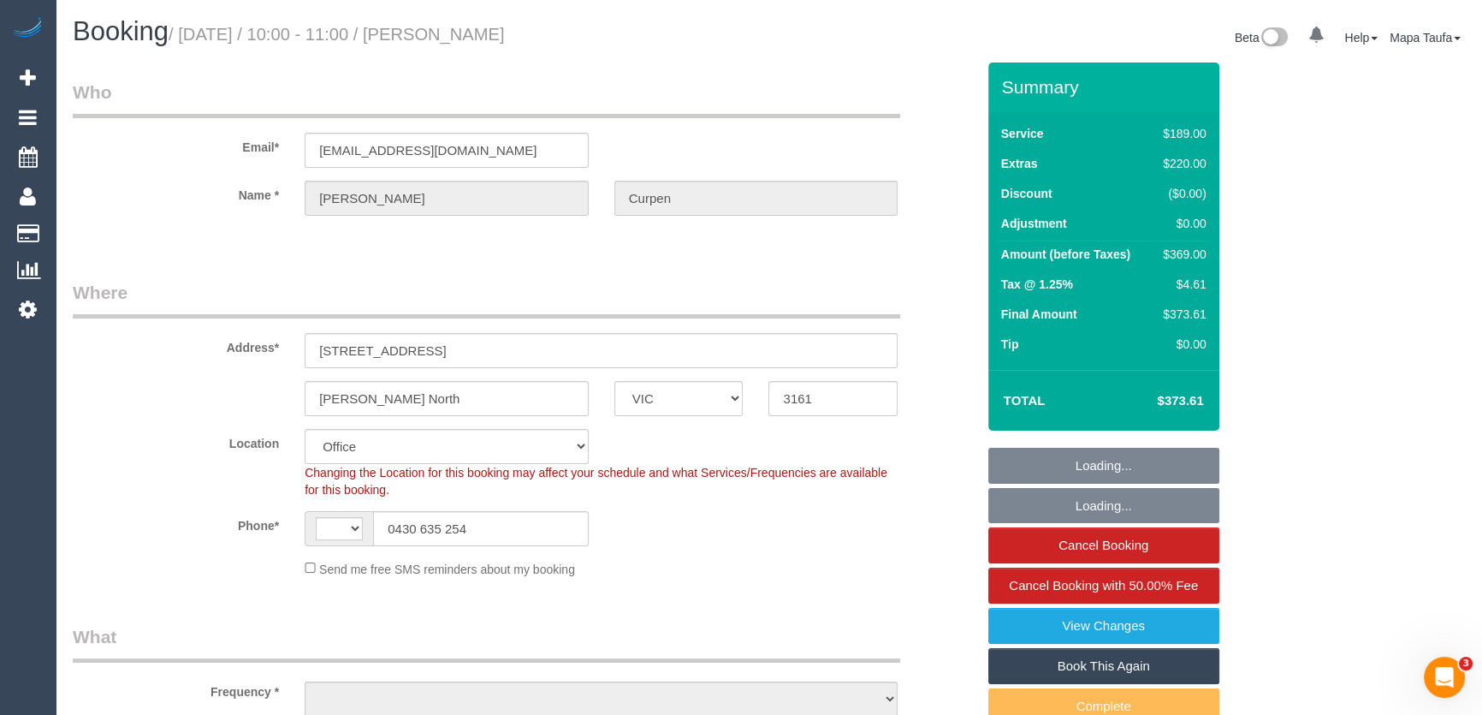
select select "string:AU"
select select "object:872"
select select "string:stripe-pm_1Rti7K2GScqysDRVlYFs2CVN"
select select "number:28"
select select "number:14"
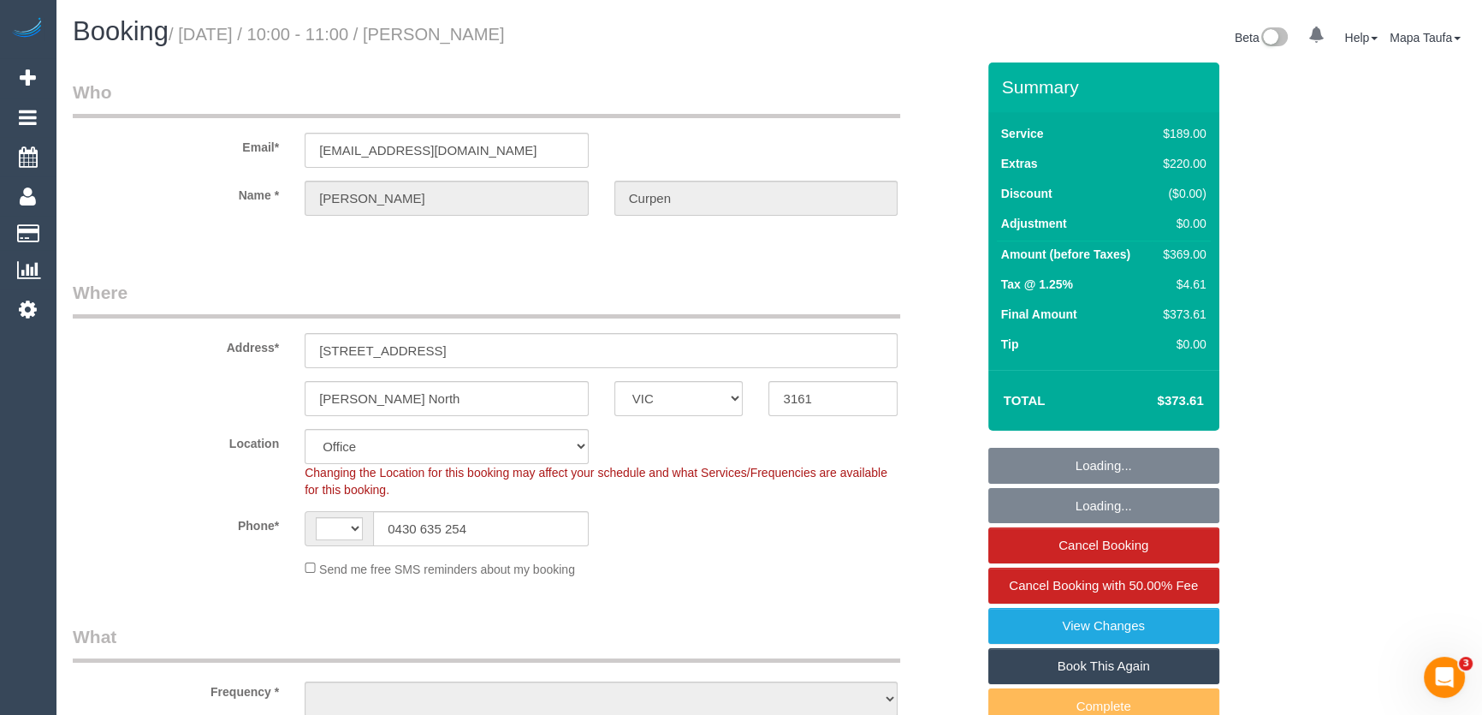
select select "number:19"
select select "number:24"
select select "object:2140"
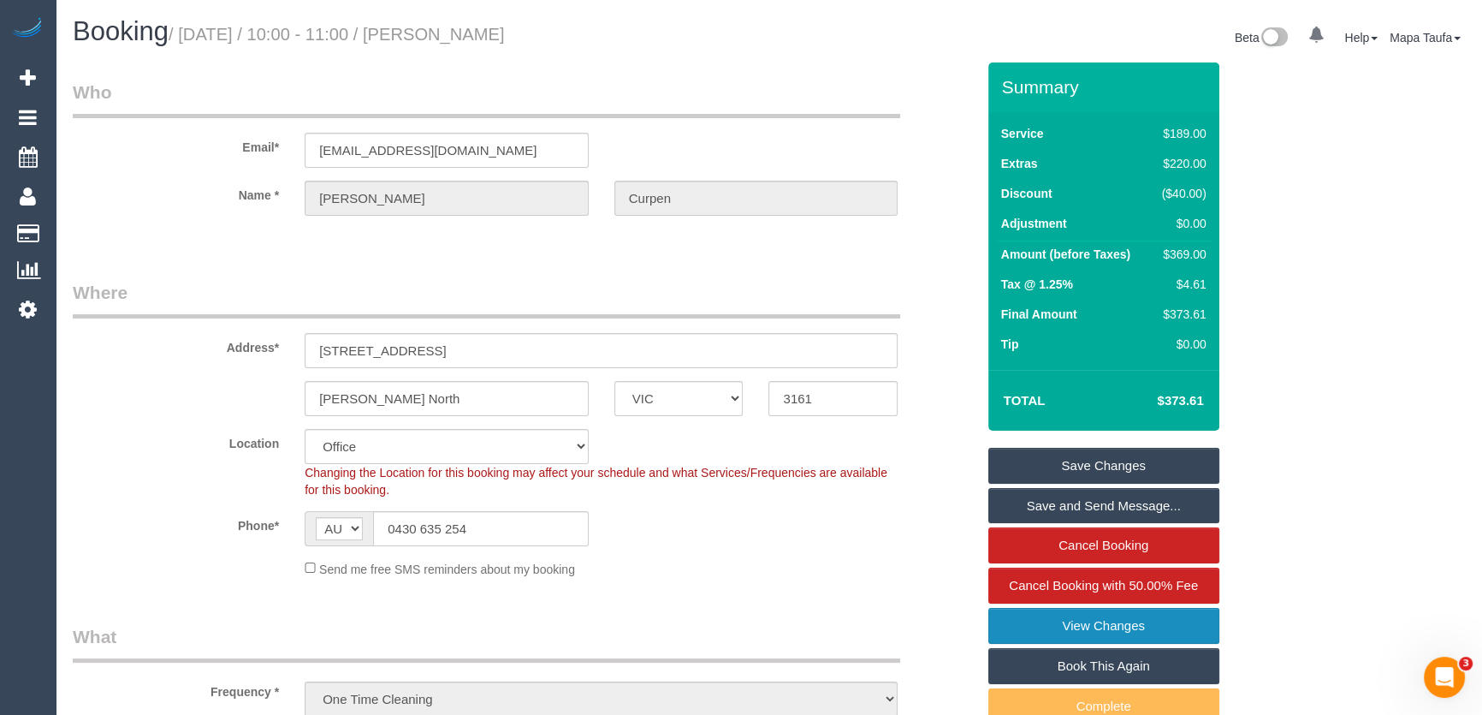
click at [1080, 624] on link "View Changes" at bounding box center [1103, 626] width 231 height 36
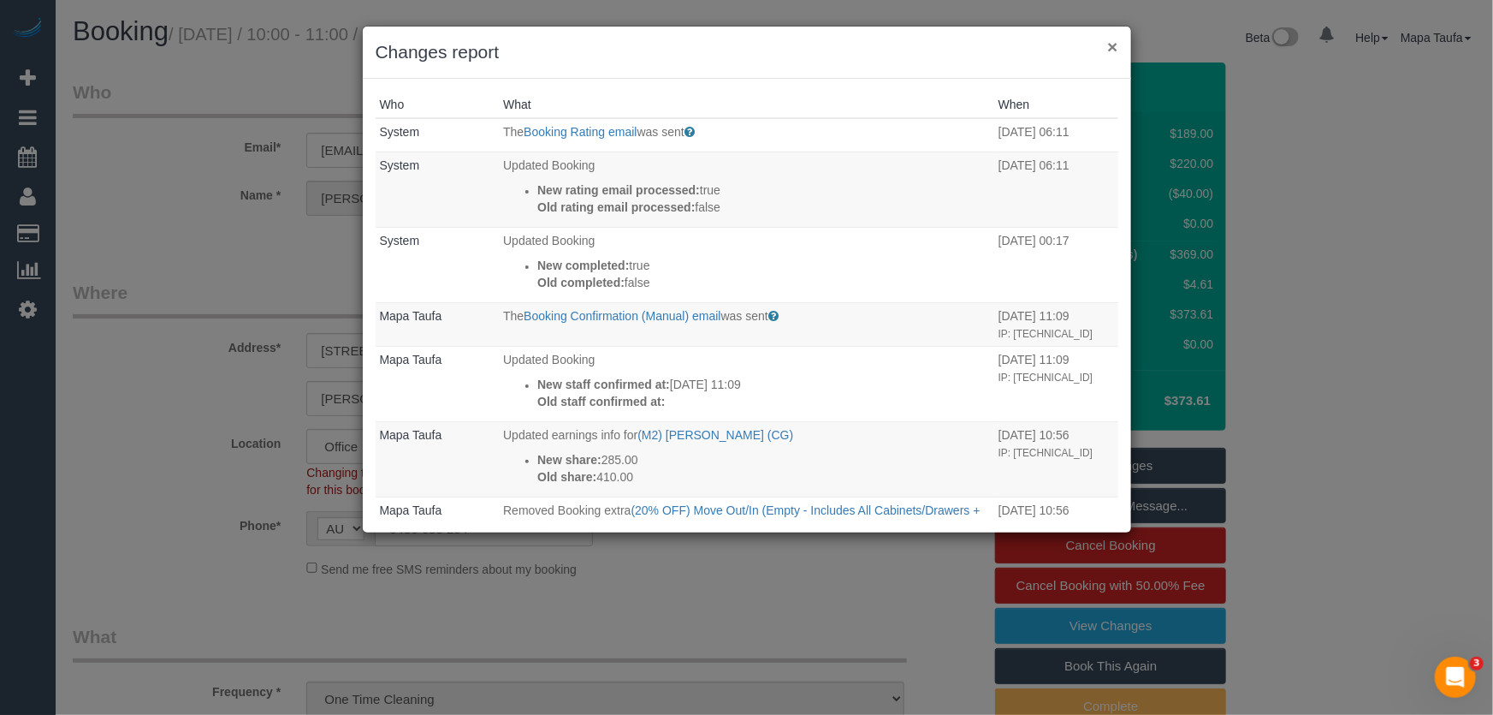
click at [1113, 49] on button "×" at bounding box center [1112, 47] width 10 height 18
